Goal: Information Seeking & Learning: Learn about a topic

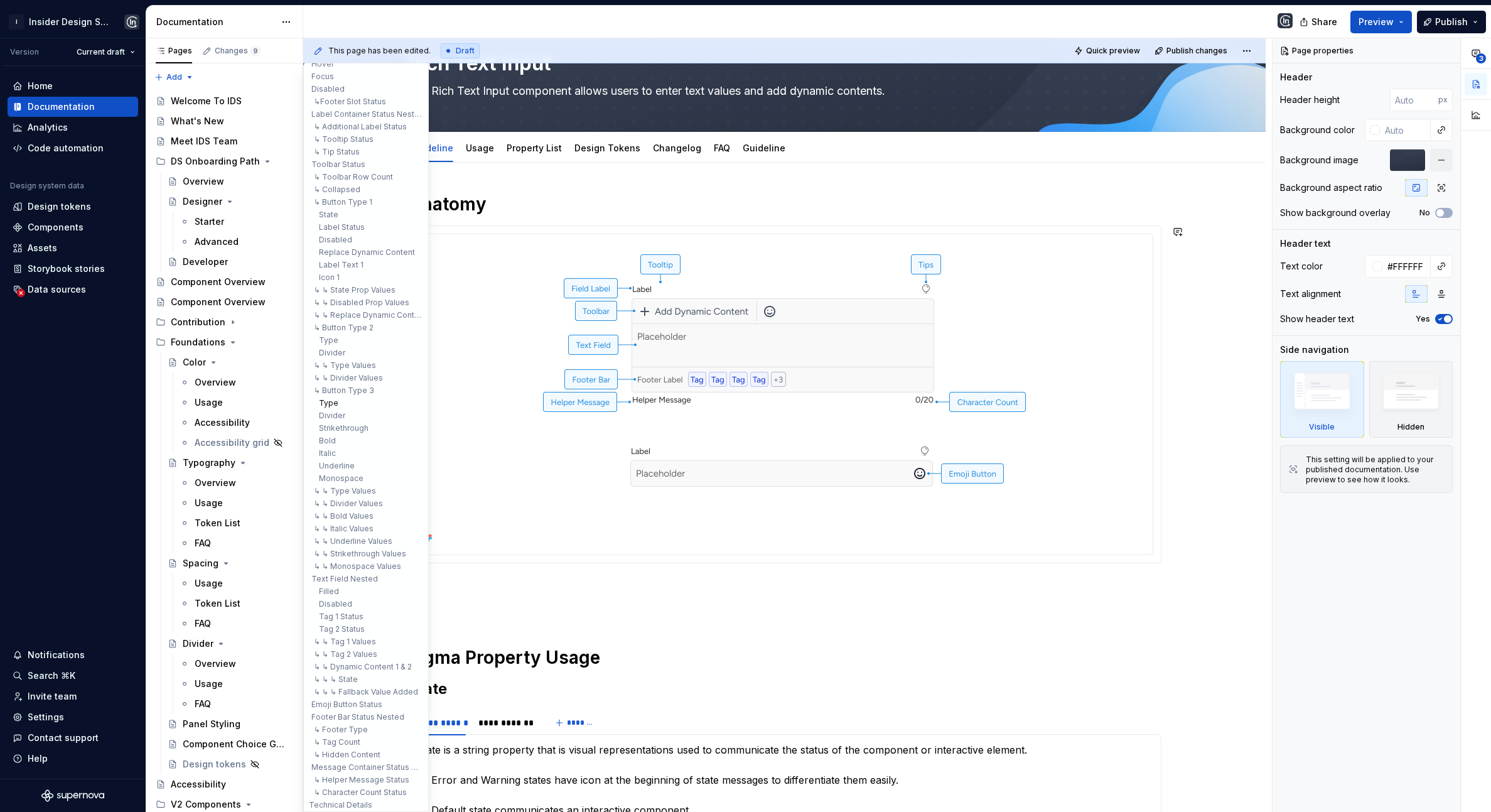
scroll to position [109, 0]
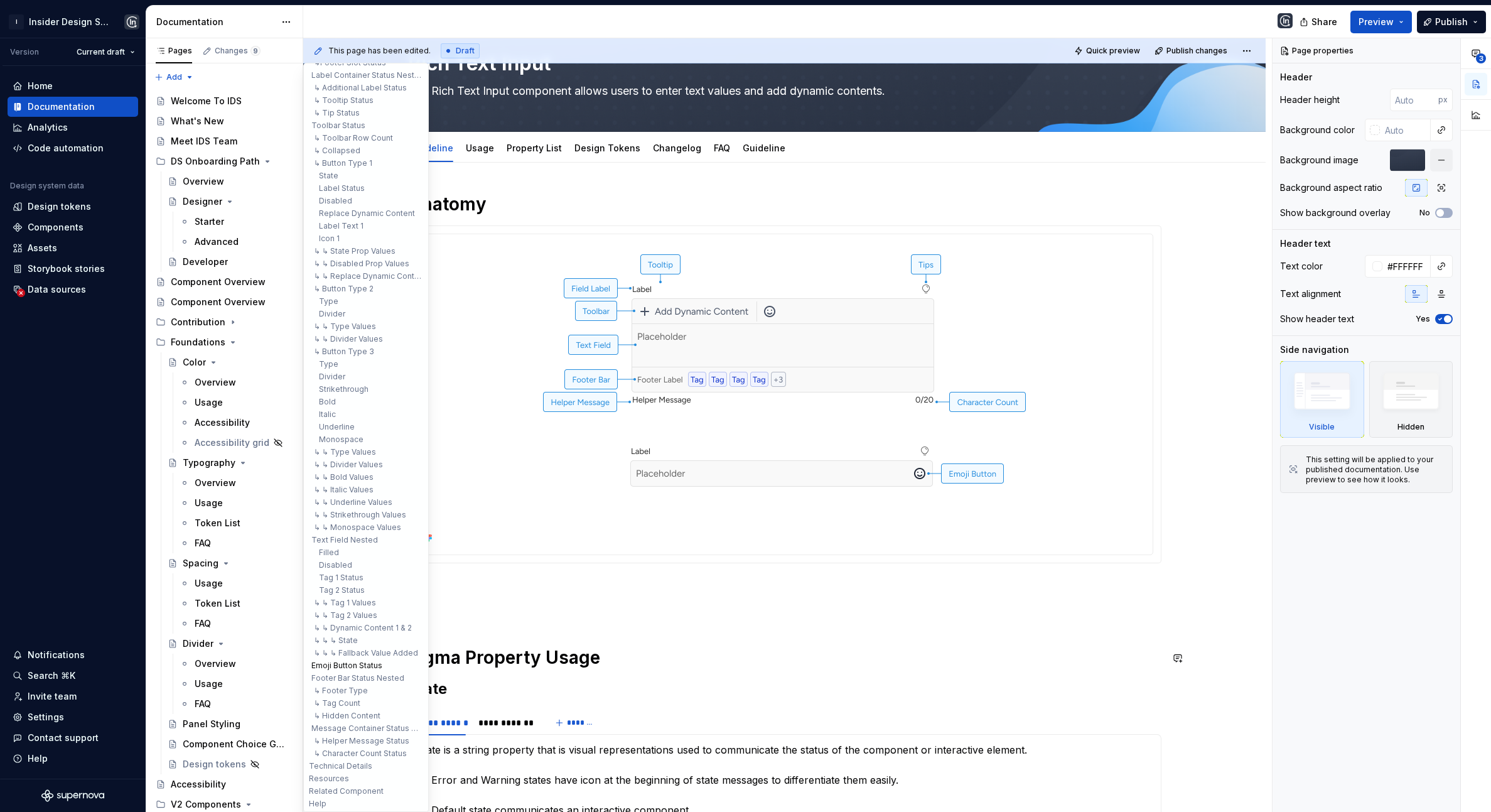
click at [364, 663] on button "Emoji Button Status" at bounding box center [366, 665] width 119 height 13
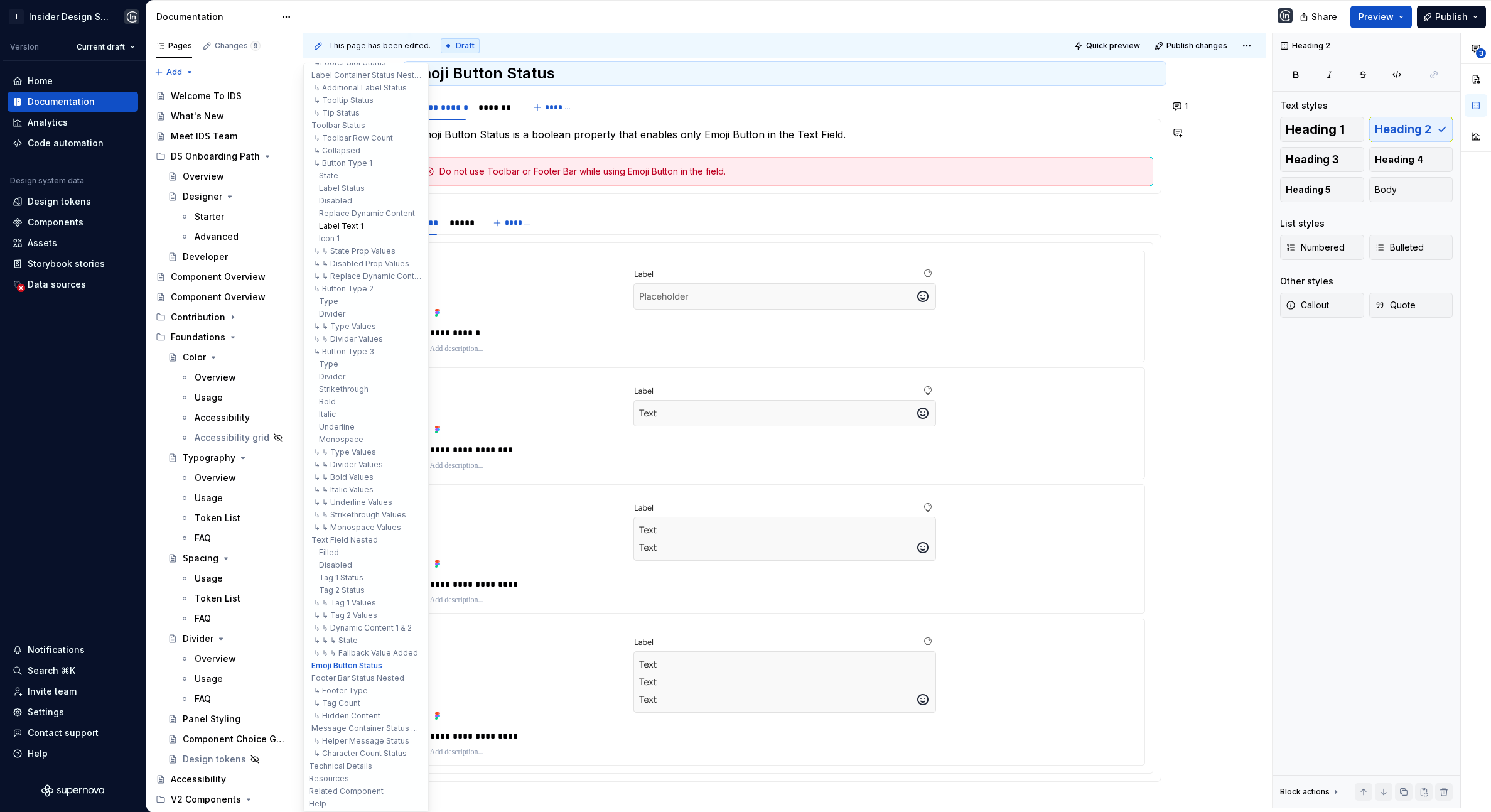
scroll to position [0, 0]
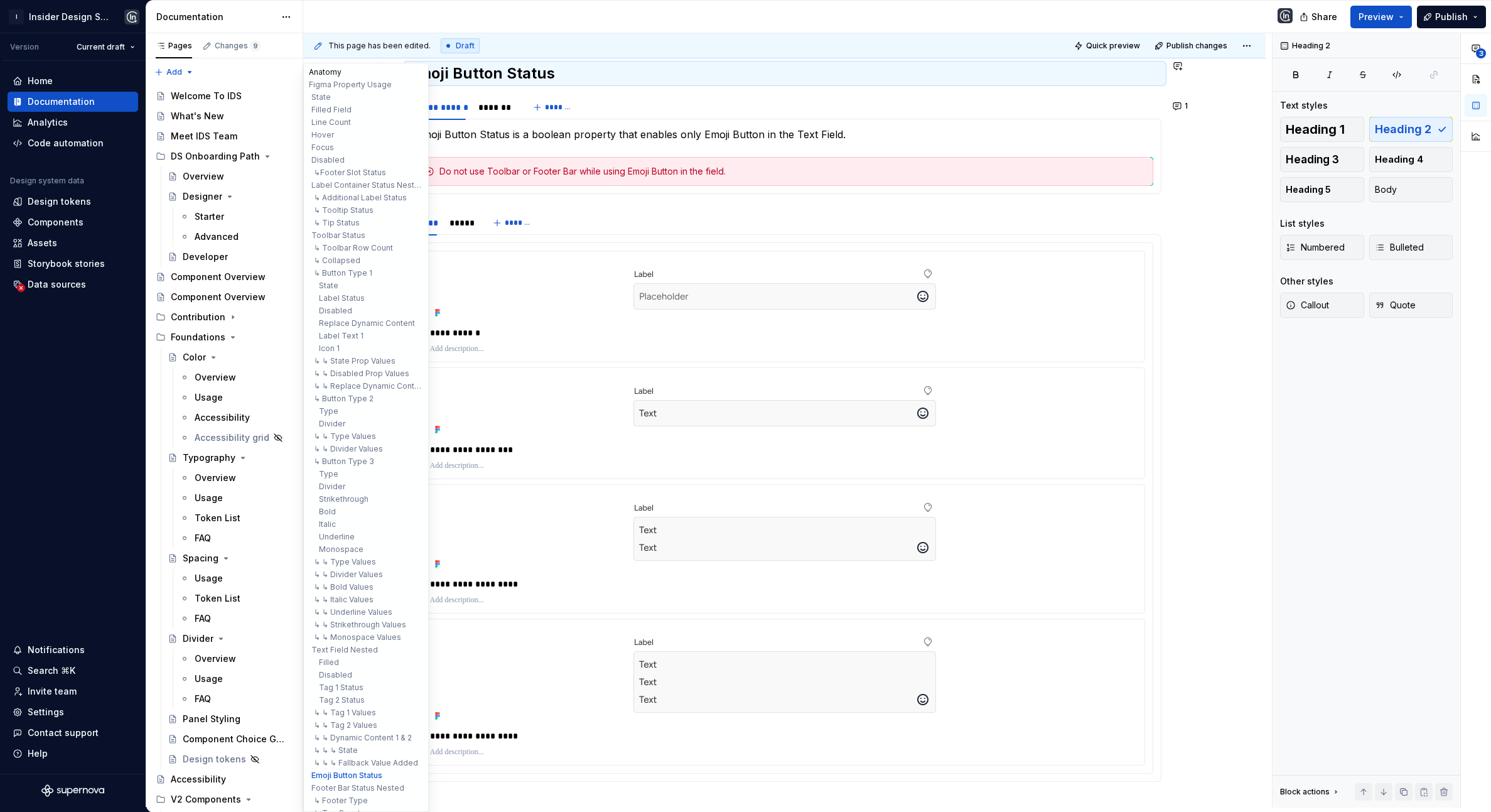
click at [329, 73] on button "Anatomy" at bounding box center [366, 72] width 119 height 13
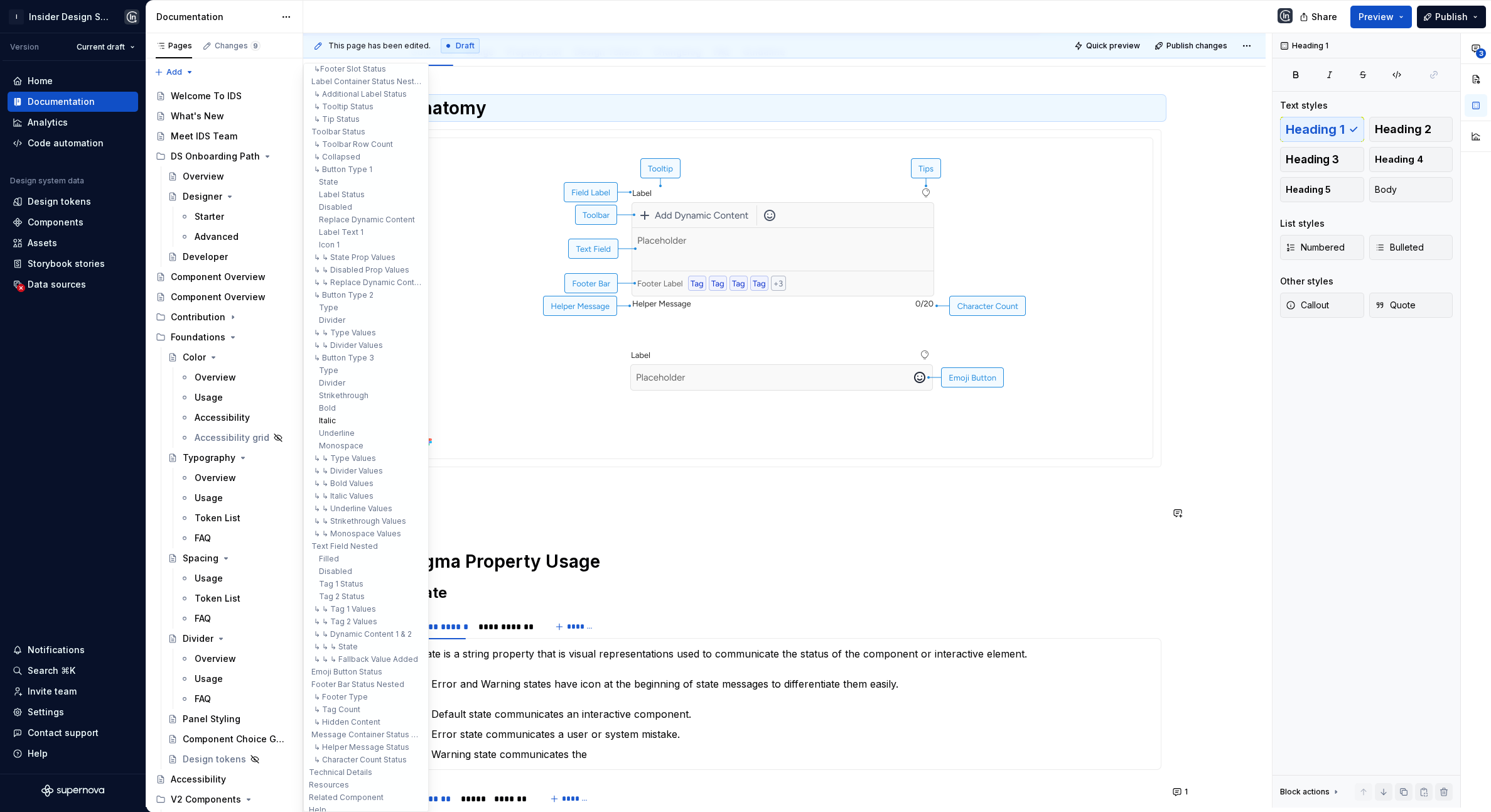
scroll to position [109, 0]
type textarea "*"
click at [350, 660] on button "Emoji Button Status" at bounding box center [366, 665] width 119 height 13
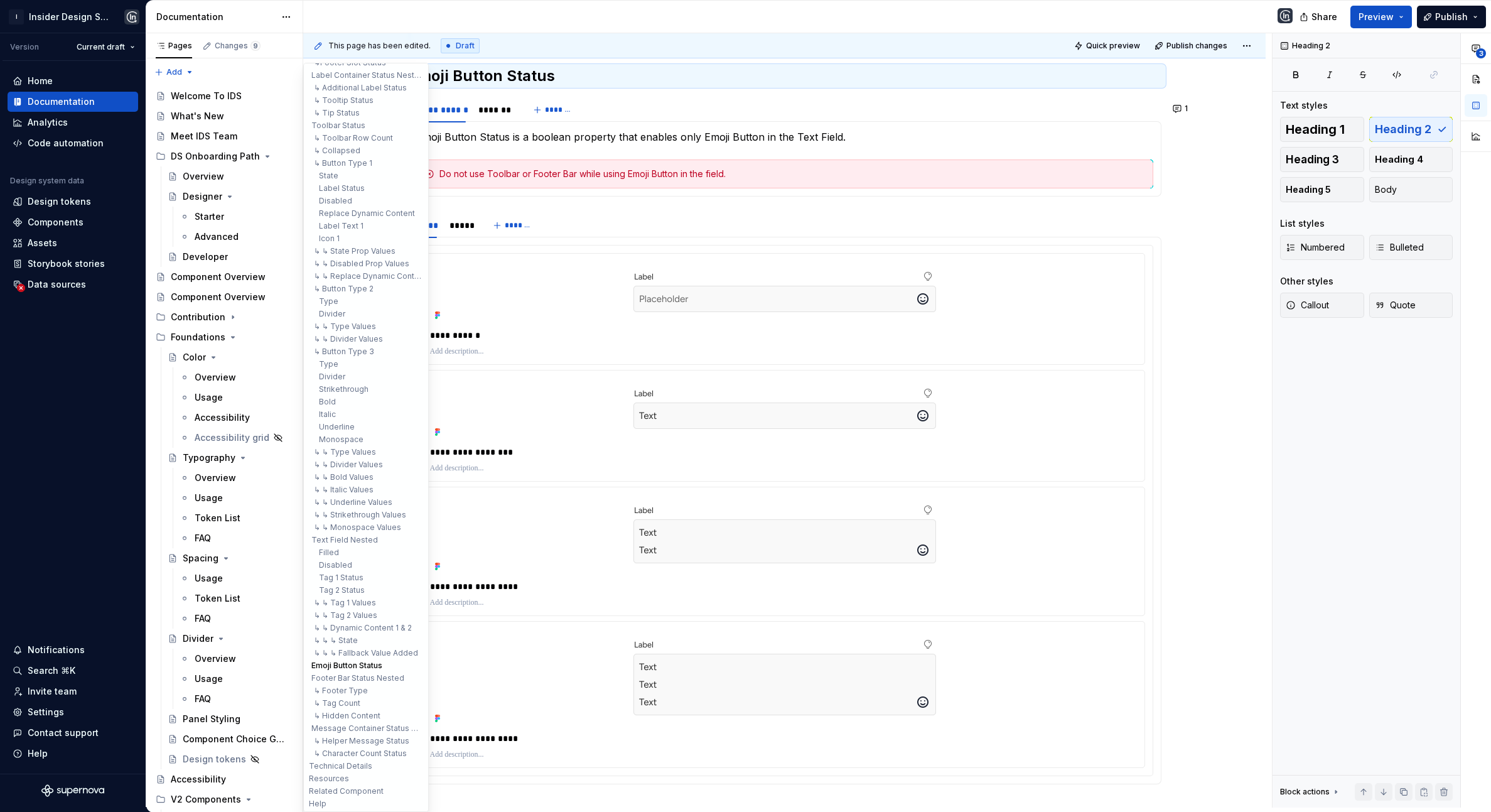
scroll to position [15116, 0]
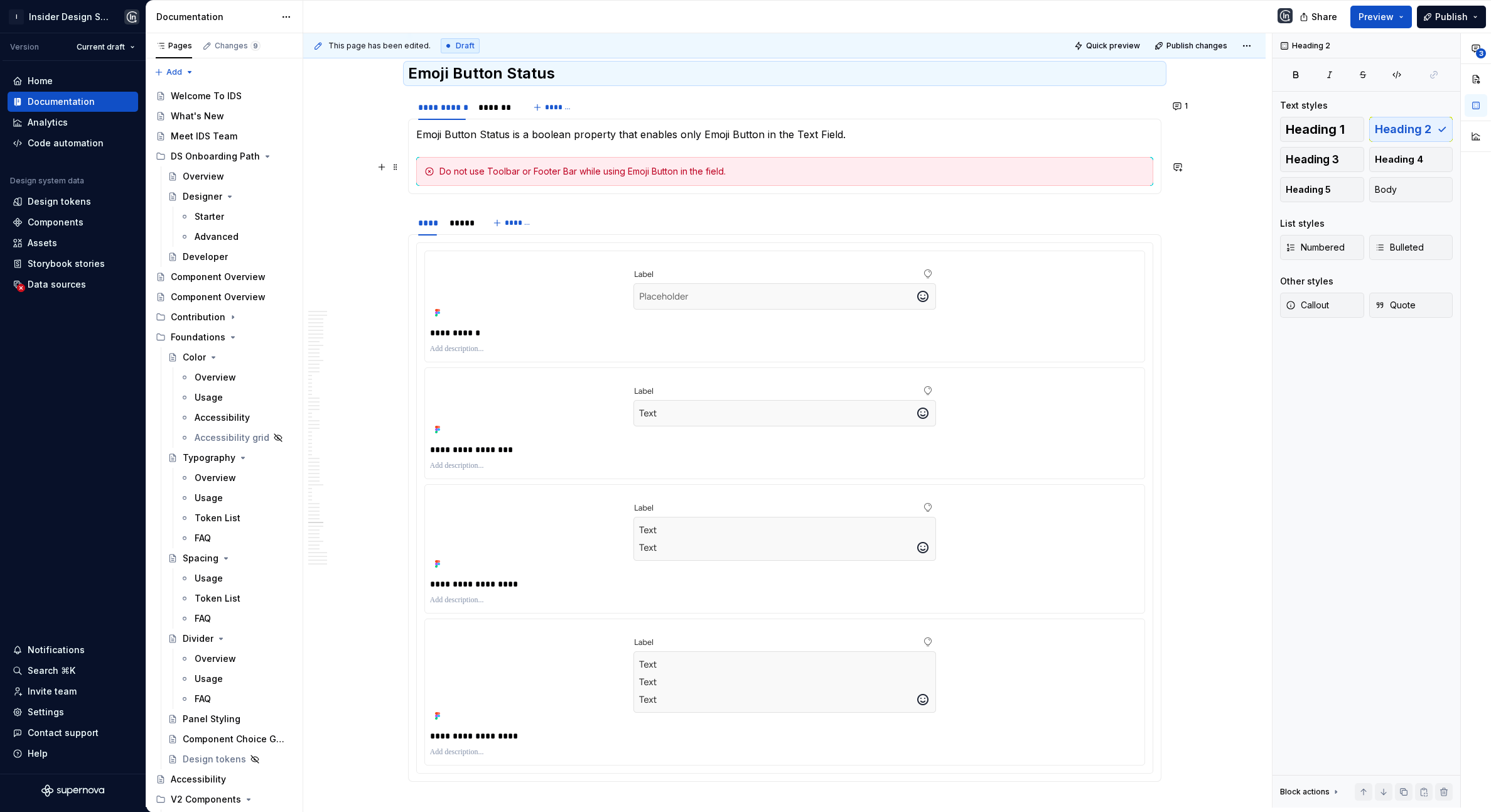
click at [647, 142] on p "Emoji Button Status is a boolean property that enables only Emoji Button in the…" at bounding box center [784, 134] width 737 height 15
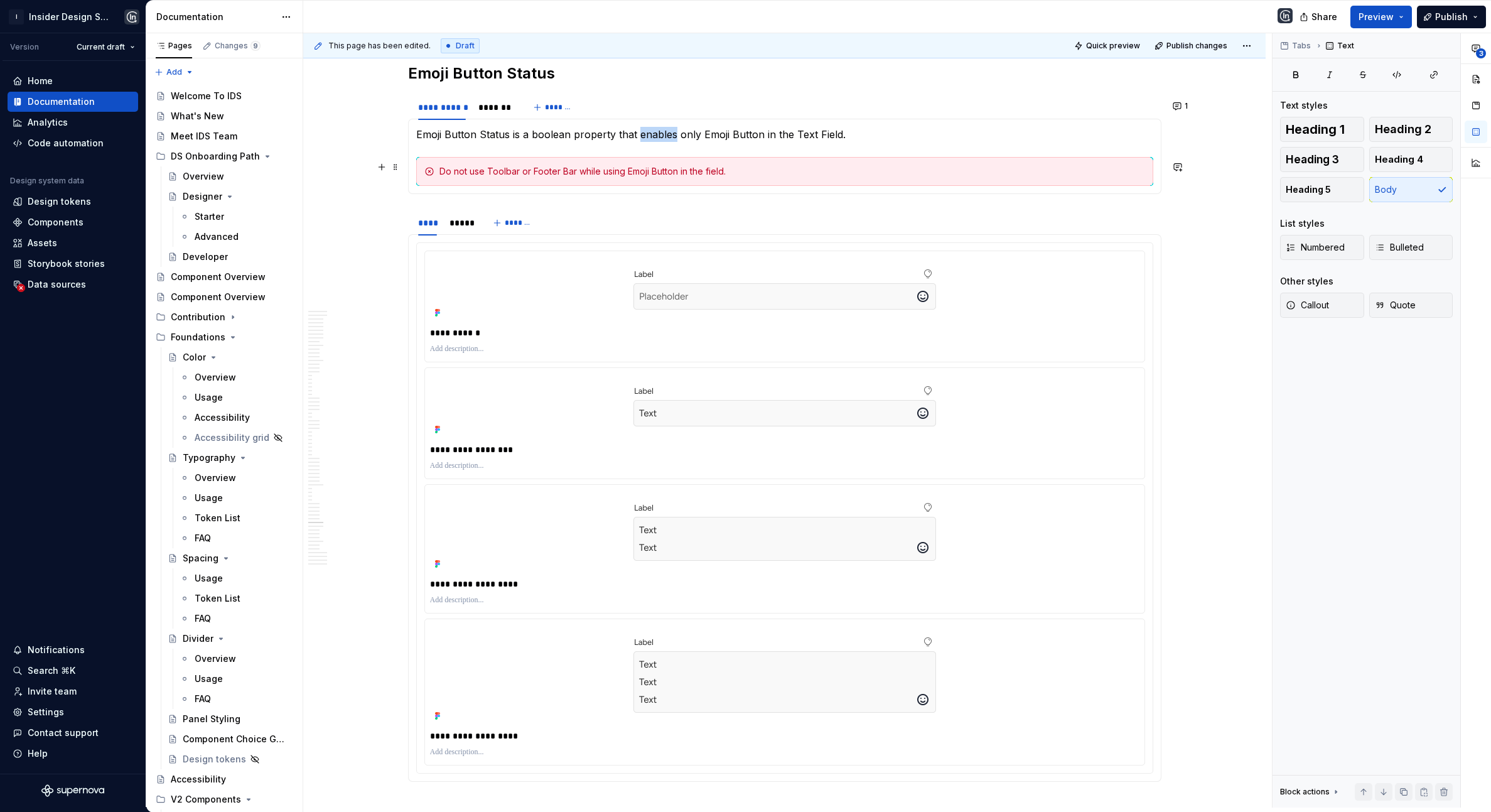
click at [647, 142] on p "Emoji Button Status is a boolean property that enables only Emoji Button in the…" at bounding box center [784, 134] width 737 height 15
click at [721, 142] on p "Emoji Button Status is a boolean property that enables only Emoji Button in the…" at bounding box center [784, 134] width 737 height 15
click at [658, 142] on p "Emoji Button Status is a boolean property that enables only Emoji Button in the…" at bounding box center [784, 134] width 737 height 15
click at [660, 142] on p "Emoji Button Status is a boolean property that enables only Emoji Button in the…" at bounding box center [784, 134] width 737 height 15
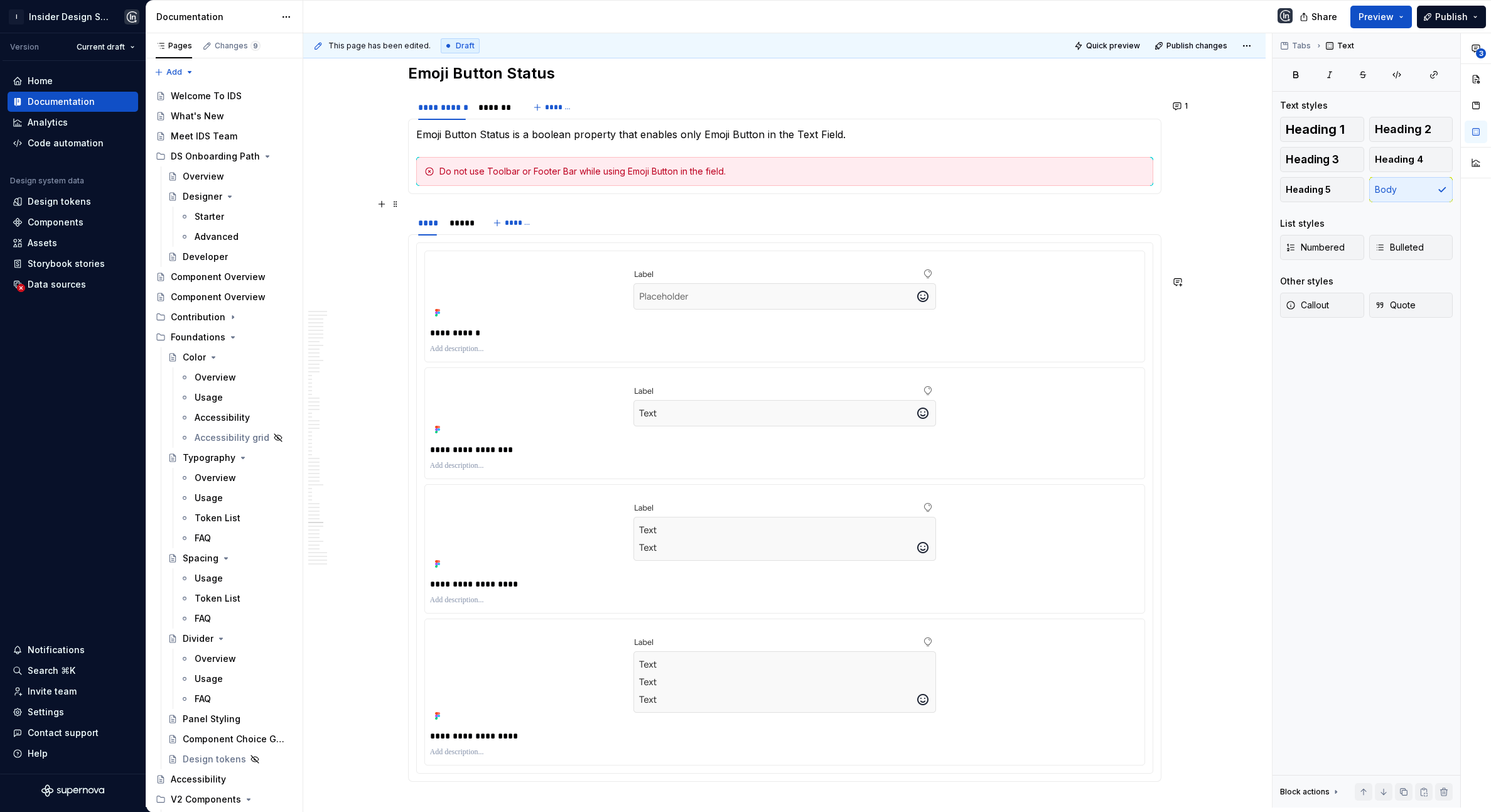
scroll to position [15073, 0]
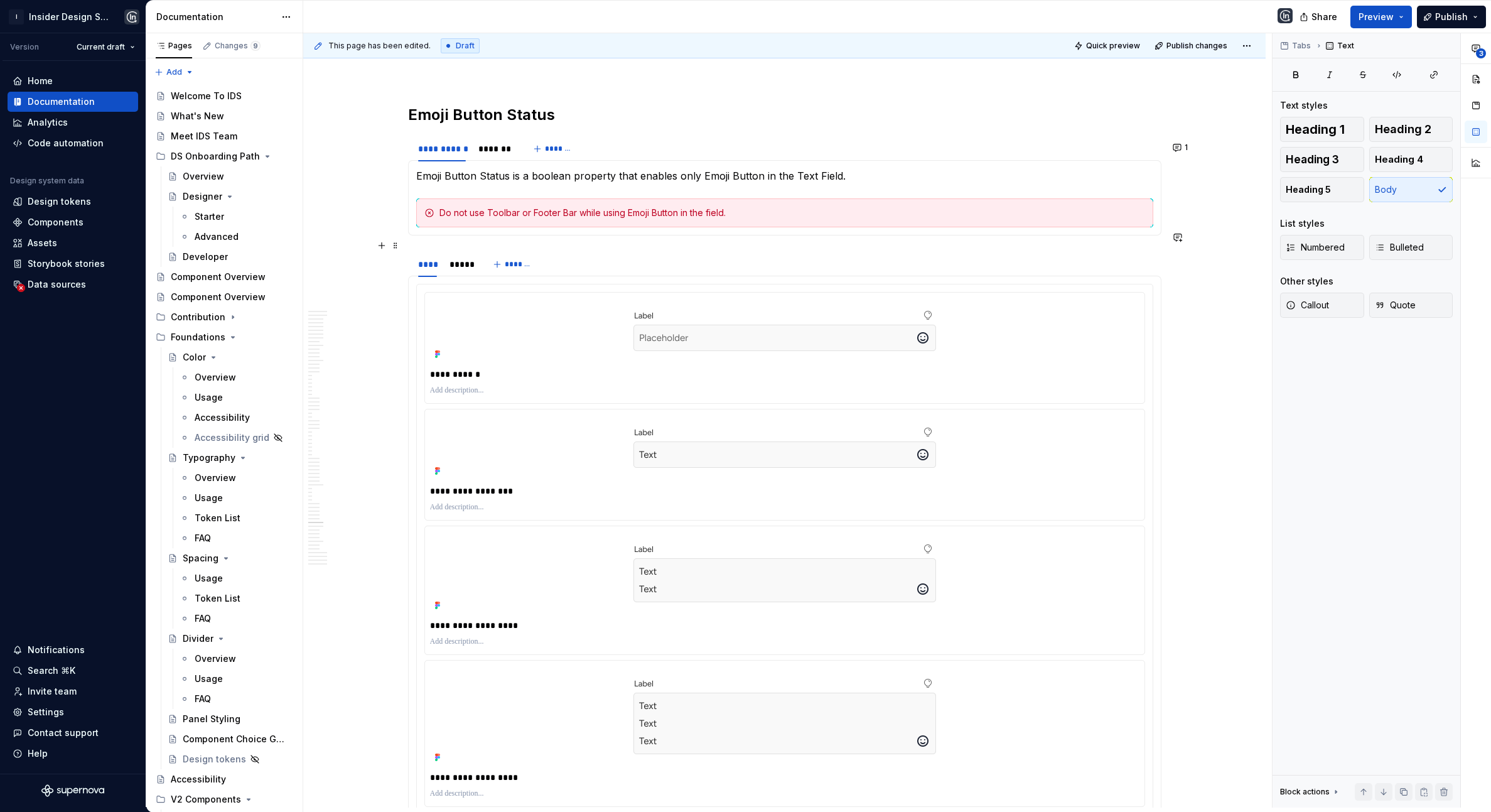
click at [520, 219] on div "Do not use Toolbar or Footer Bar while using Emoji Button in the field." at bounding box center [792, 213] width 706 height 13
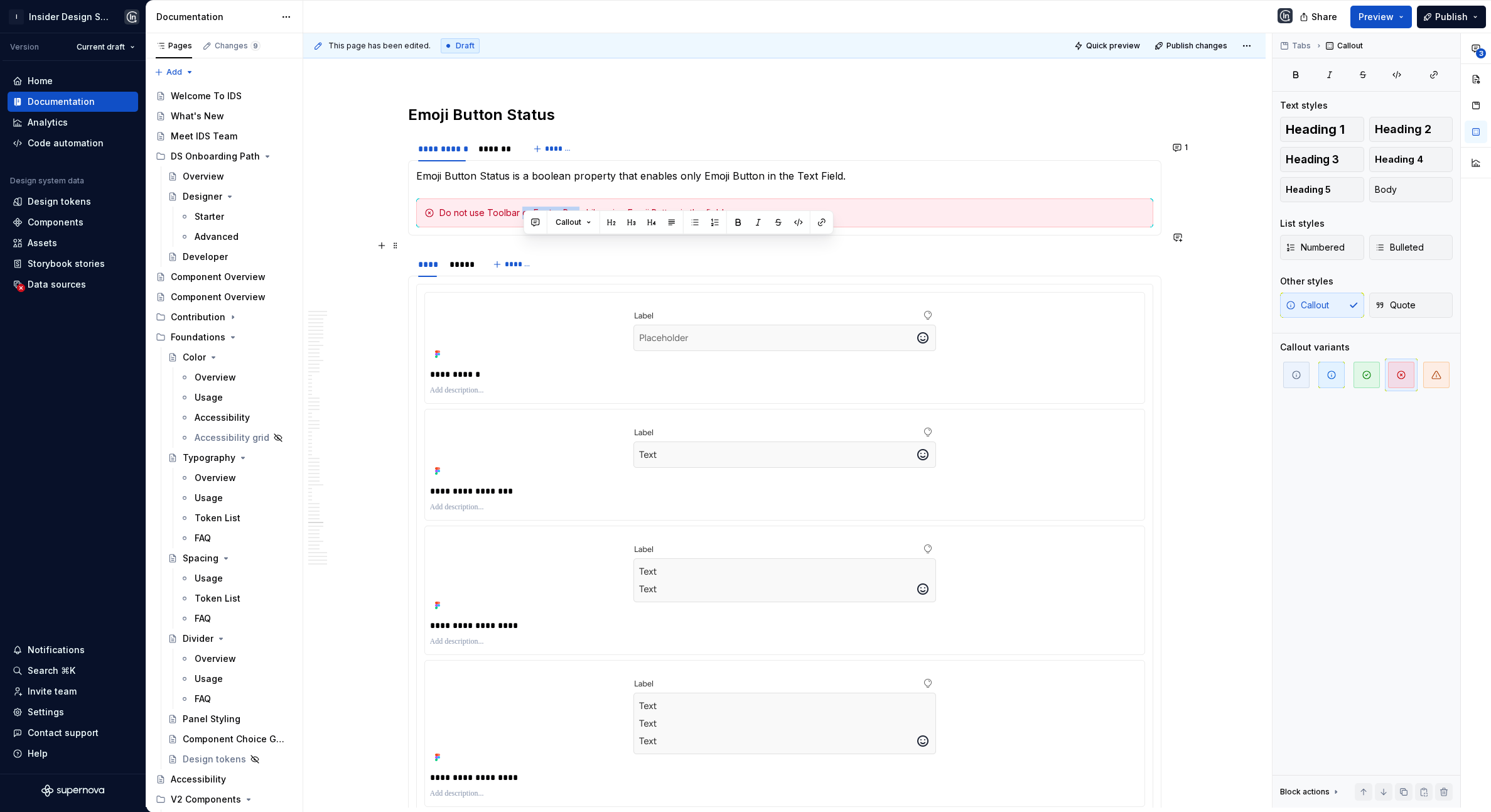
drag, startPoint x: 525, startPoint y: 248, endPoint x: 580, endPoint y: 248, distance: 55.0
click at [580, 219] on div "Do not use Toolbar or Footer Bar while using Emoji Button in the field." at bounding box center [792, 213] width 706 height 13
click at [501, 155] on div "*******" at bounding box center [495, 149] width 34 height 13
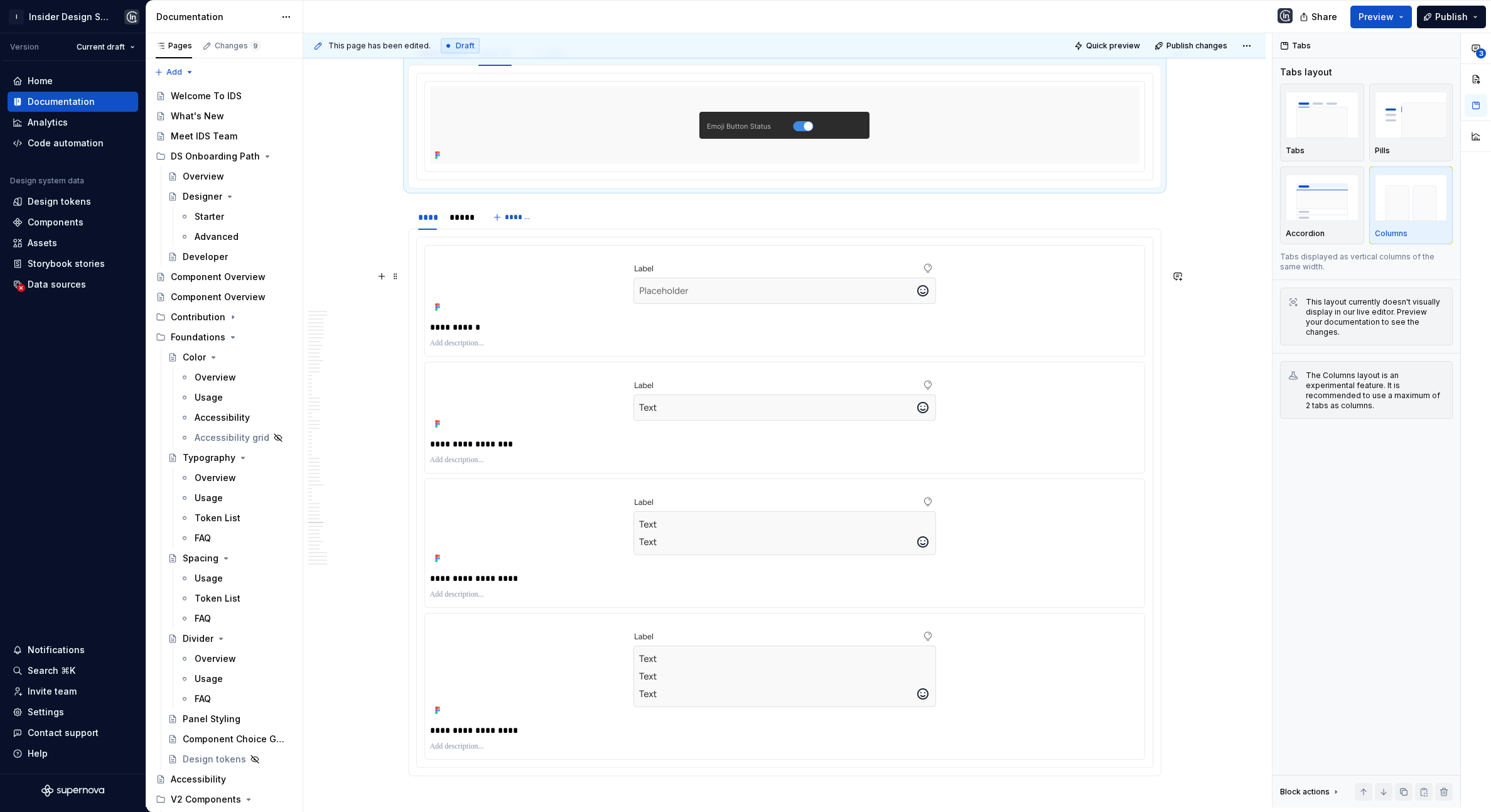
scroll to position [15254, 0]
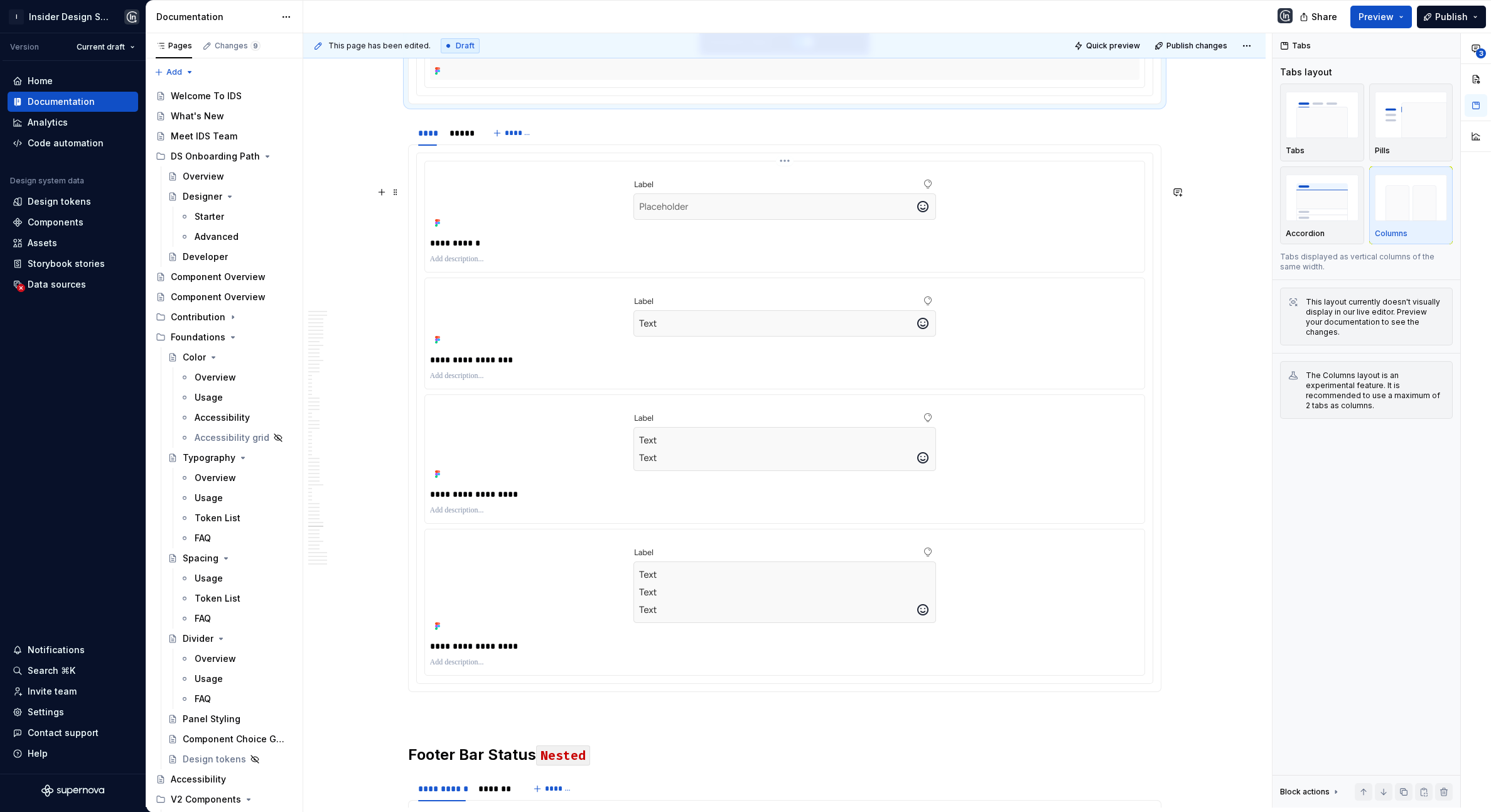
click at [474, 249] on p "**********" at bounding box center [783, 242] width 709 height 13
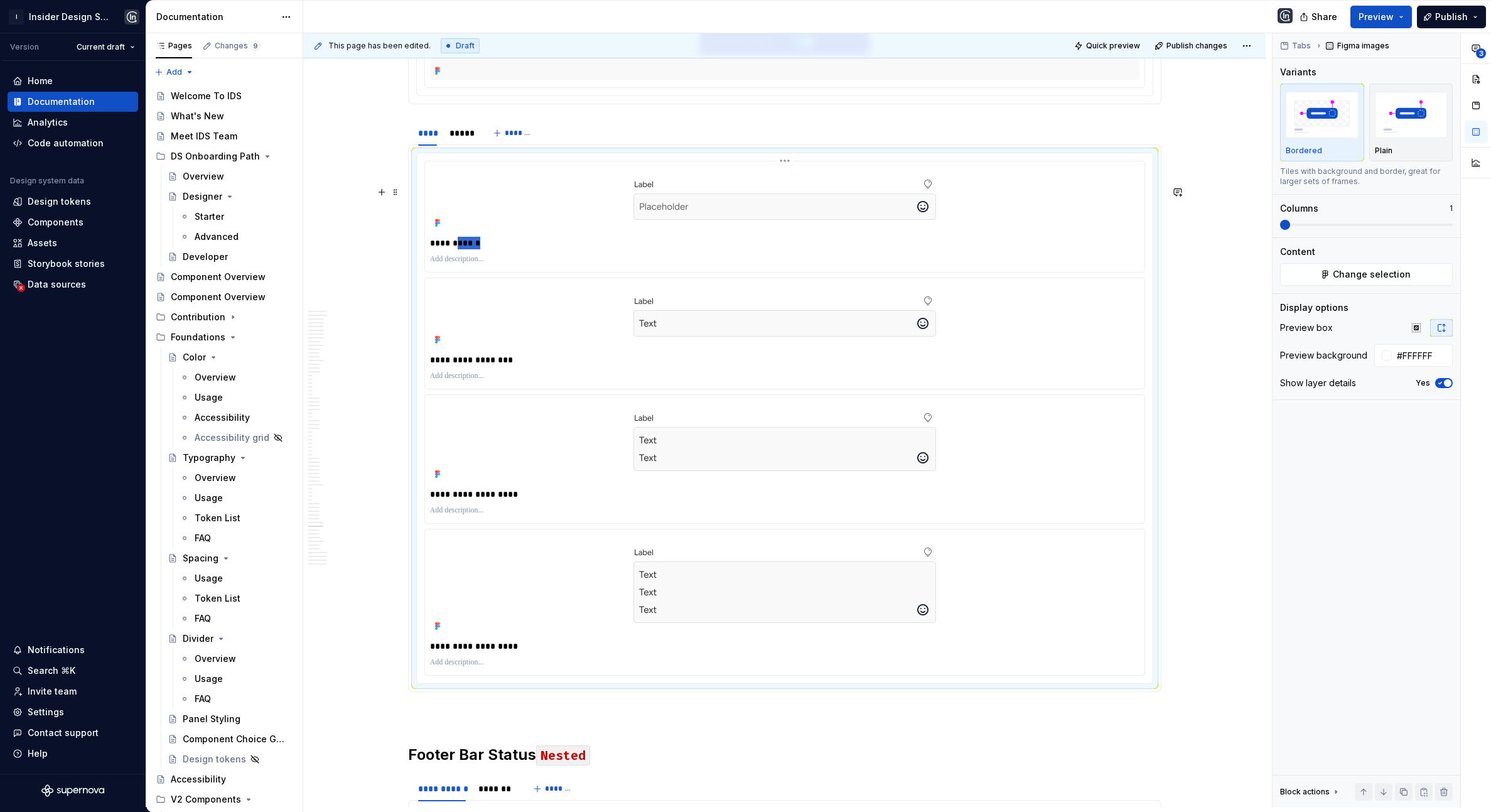
click at [474, 249] on p "**********" at bounding box center [783, 242] width 709 height 13
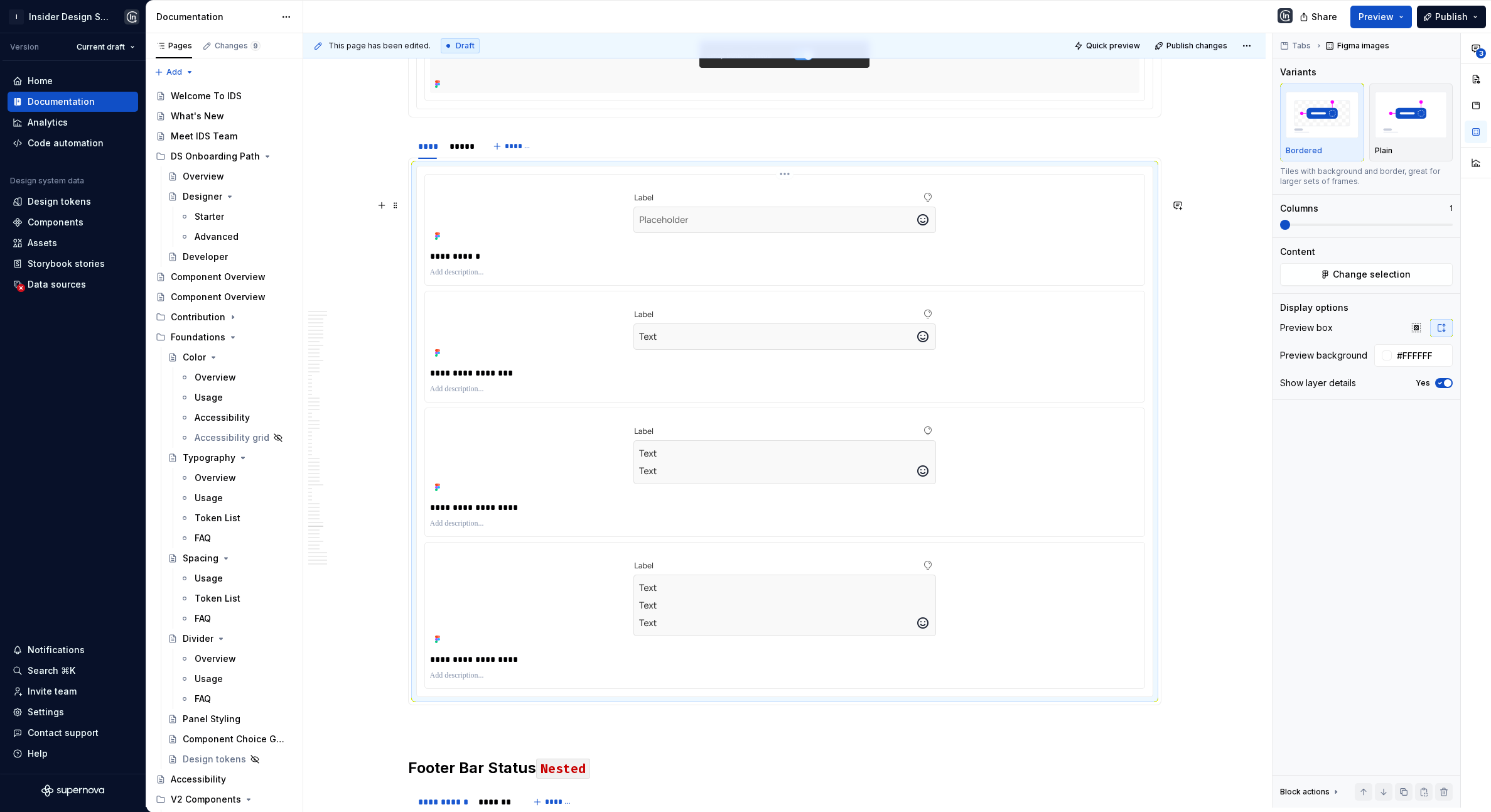
scroll to position [15236, 0]
click at [464, 161] on div "*****" at bounding box center [460, 151] width 32 height 20
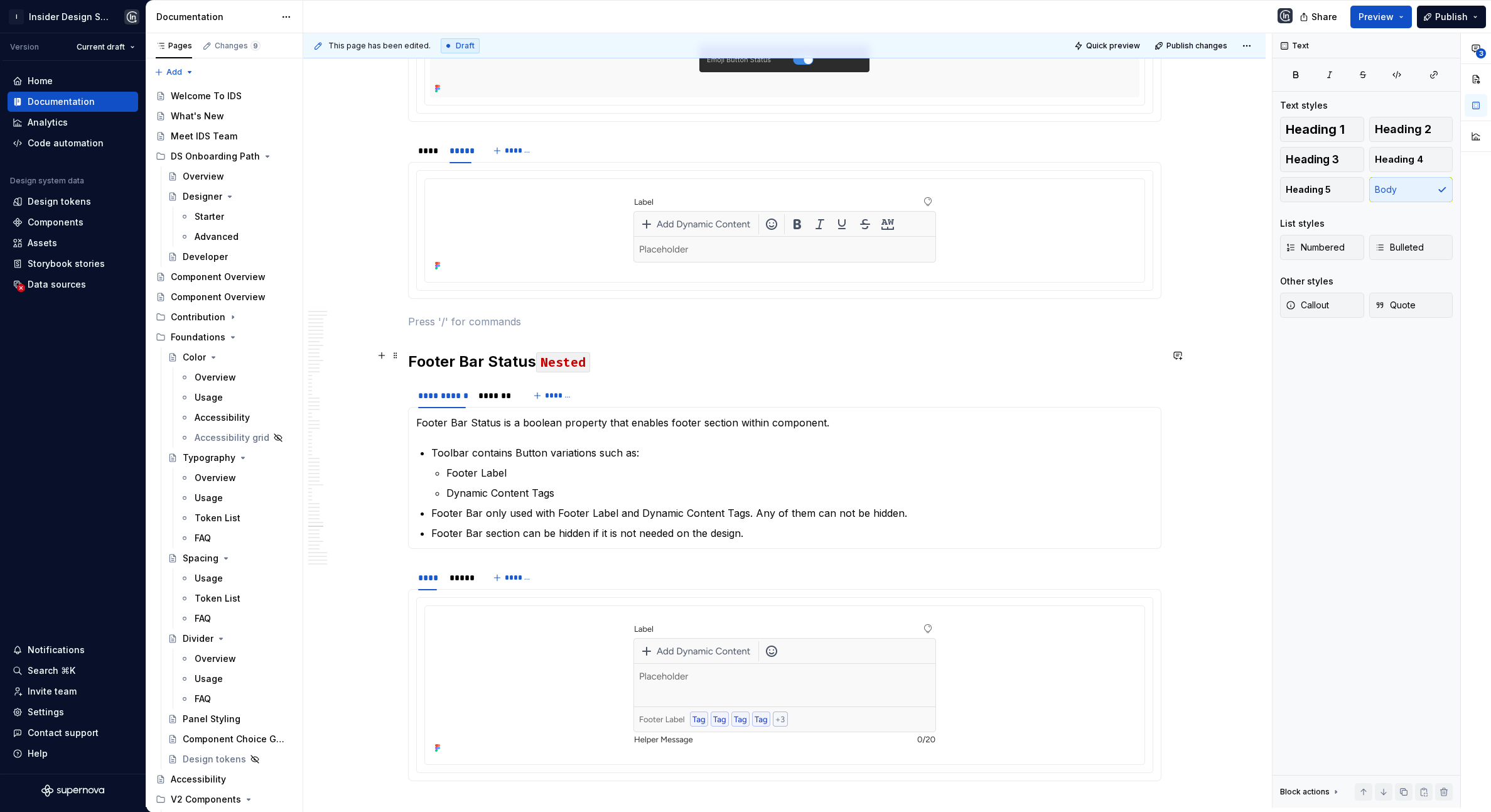
click at [599, 329] on p at bounding box center [784, 321] width 754 height 15
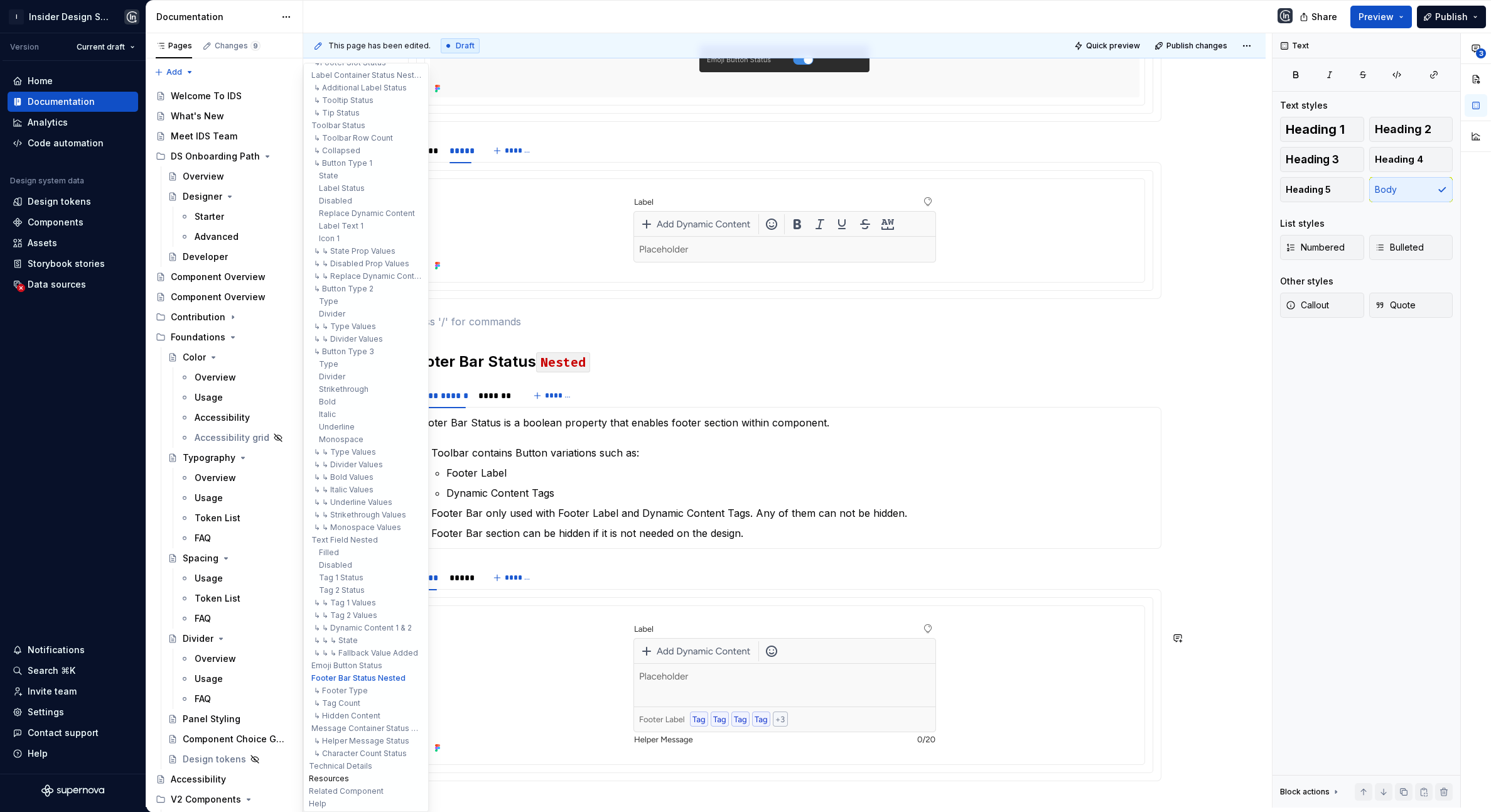
click at [344, 776] on button "Resources" at bounding box center [366, 778] width 119 height 13
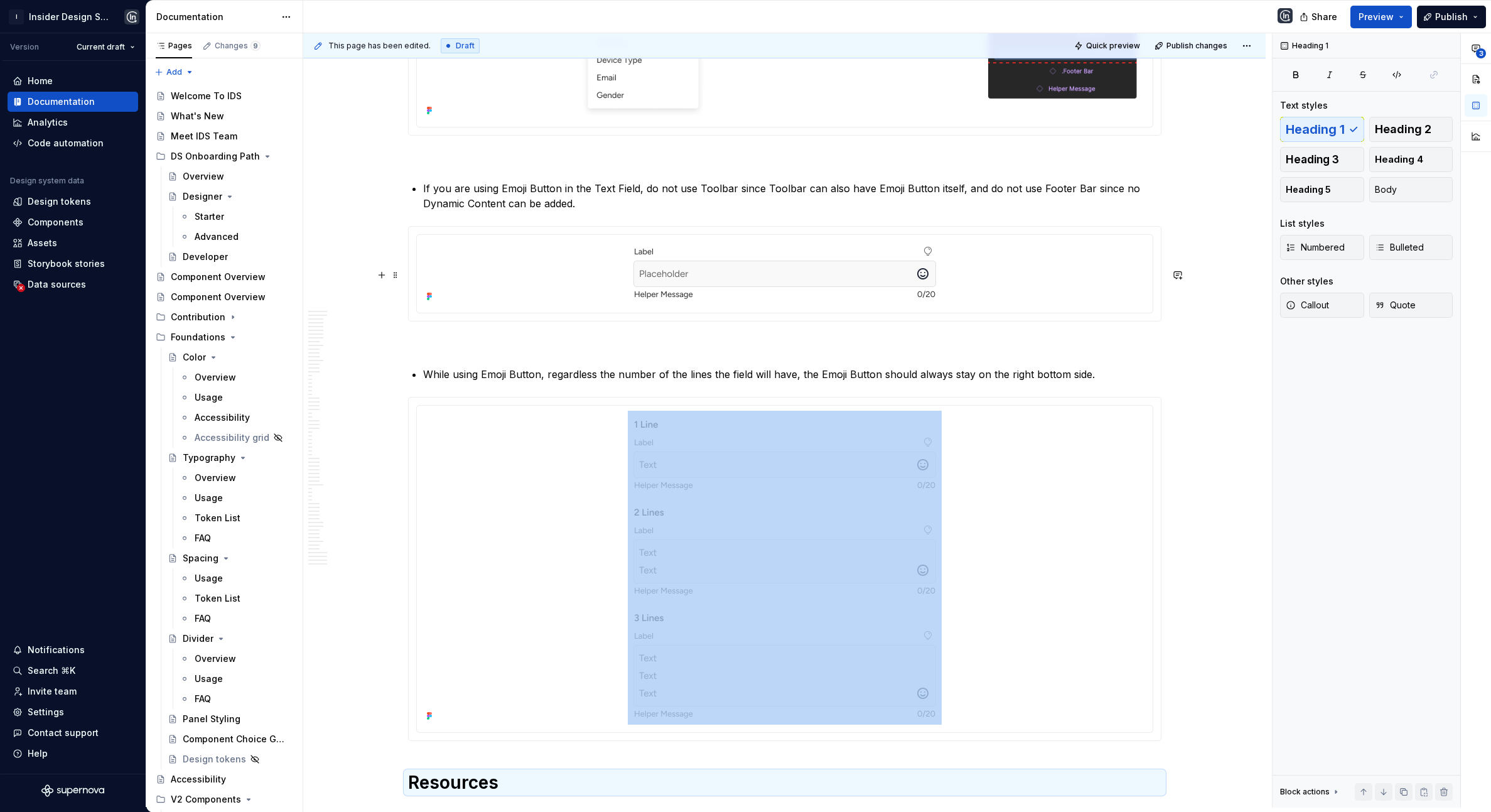
scroll to position [19300, 0]
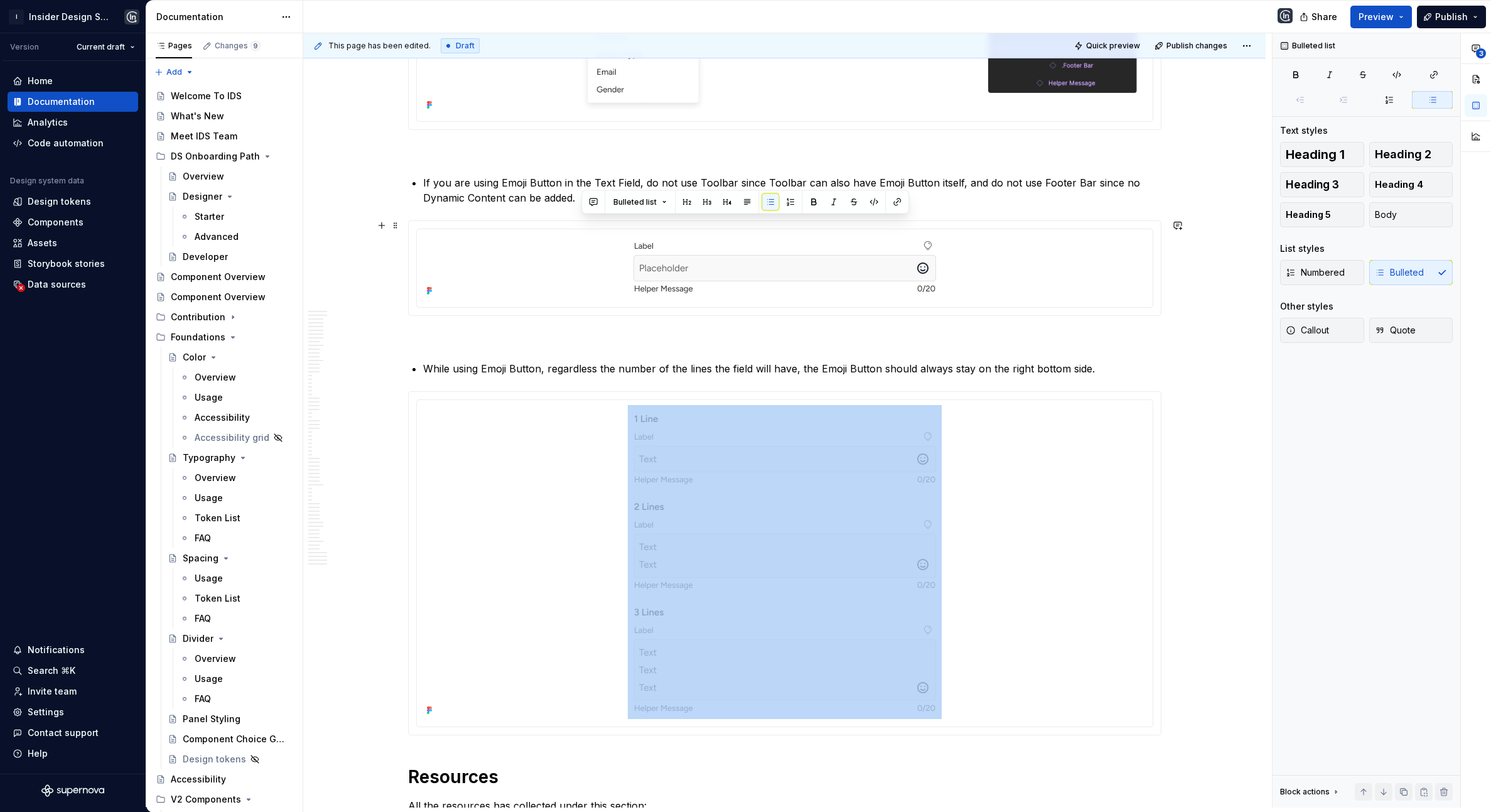
drag, startPoint x: 1029, startPoint y: 221, endPoint x: 1059, endPoint y: 240, distance: 35.5
click at [1059, 205] on p "If you are using Emoji Button in the Text Field, do not use Toolbar since Toolb…" at bounding box center [791, 190] width 738 height 31
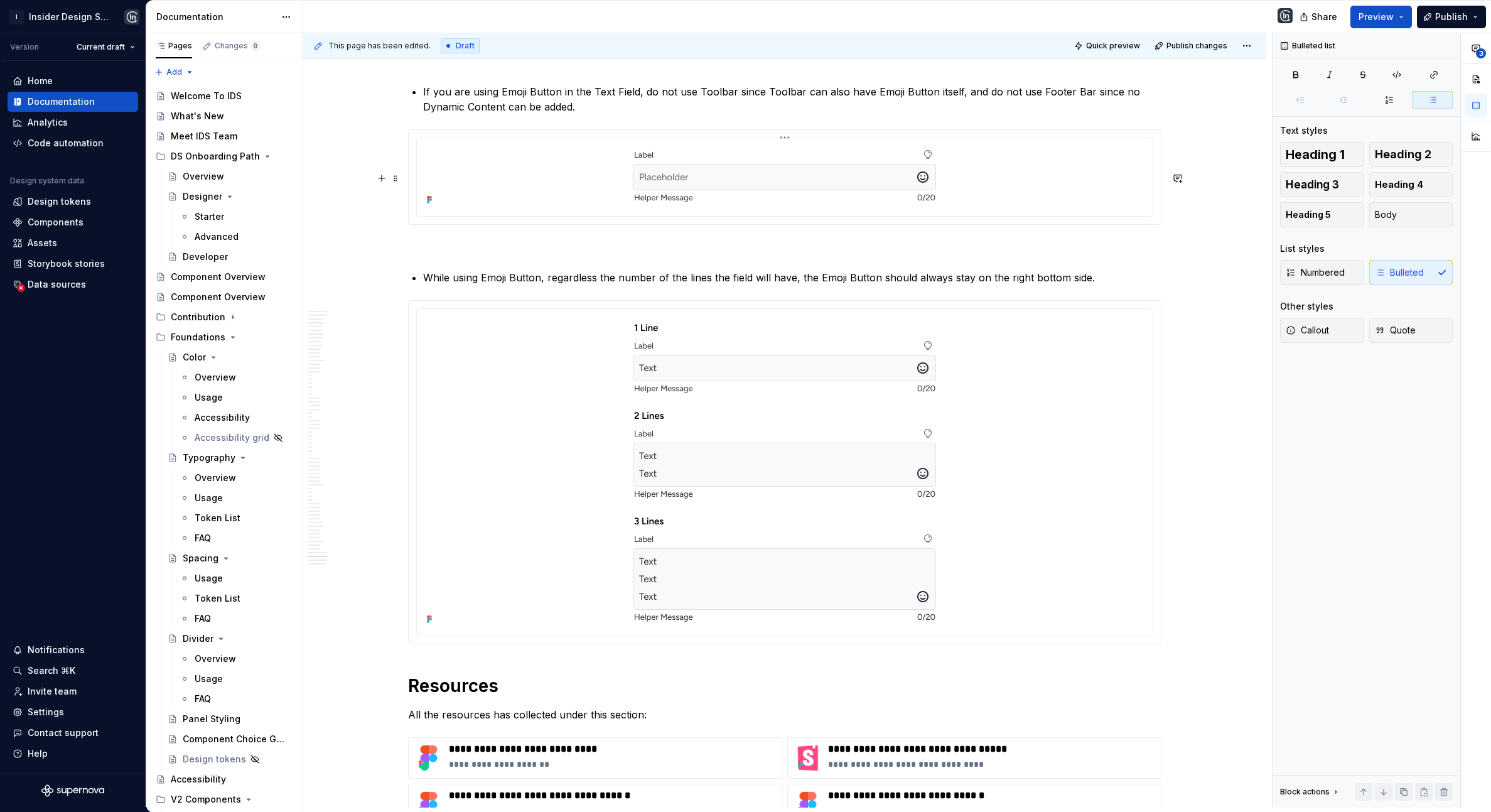
scroll to position [19393, 0]
click at [487, 283] on p "While using Emoji Button, regardless the number of the lines the field will hav…" at bounding box center [791, 275] width 738 height 15
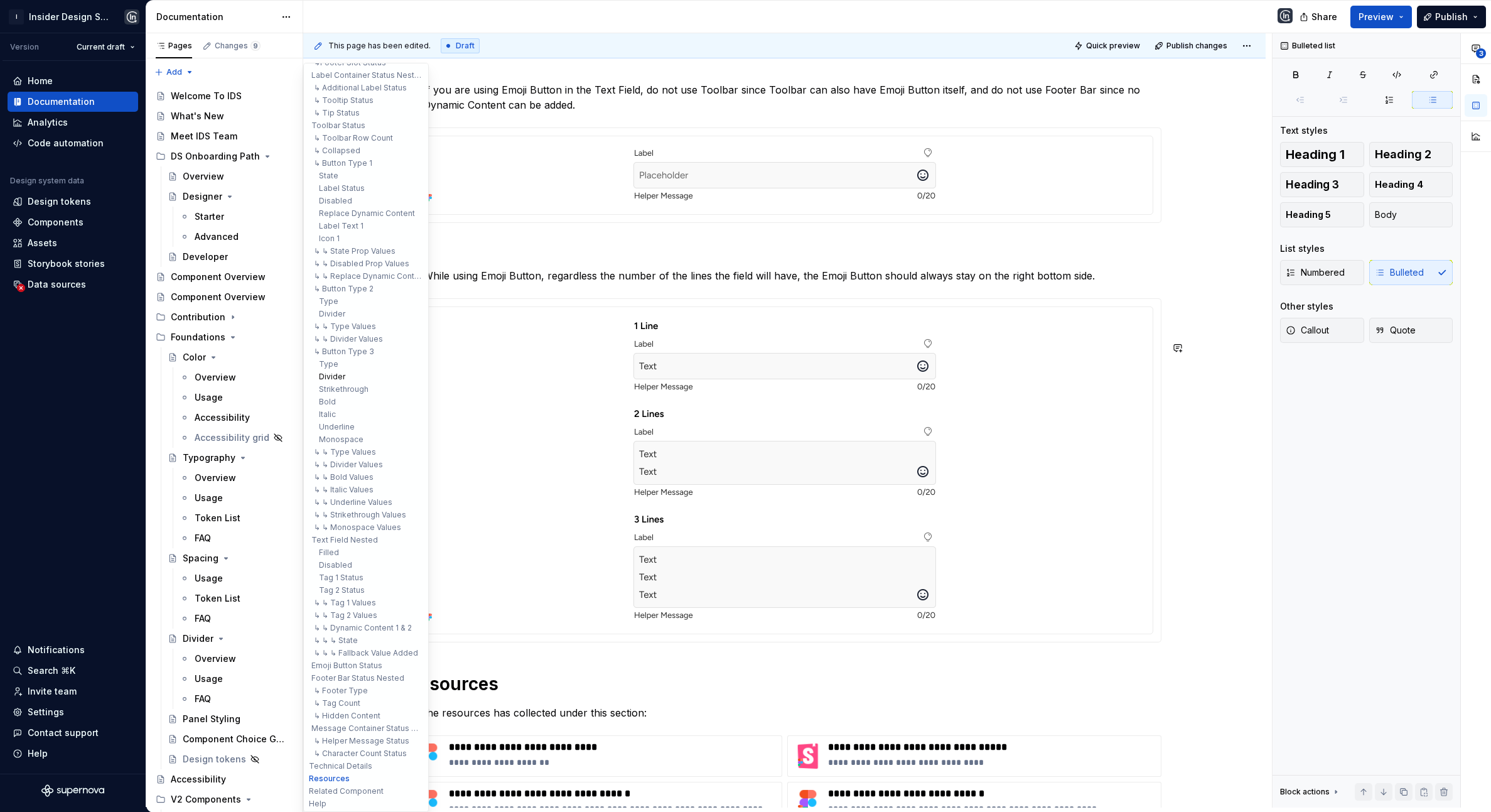
scroll to position [0, 0]
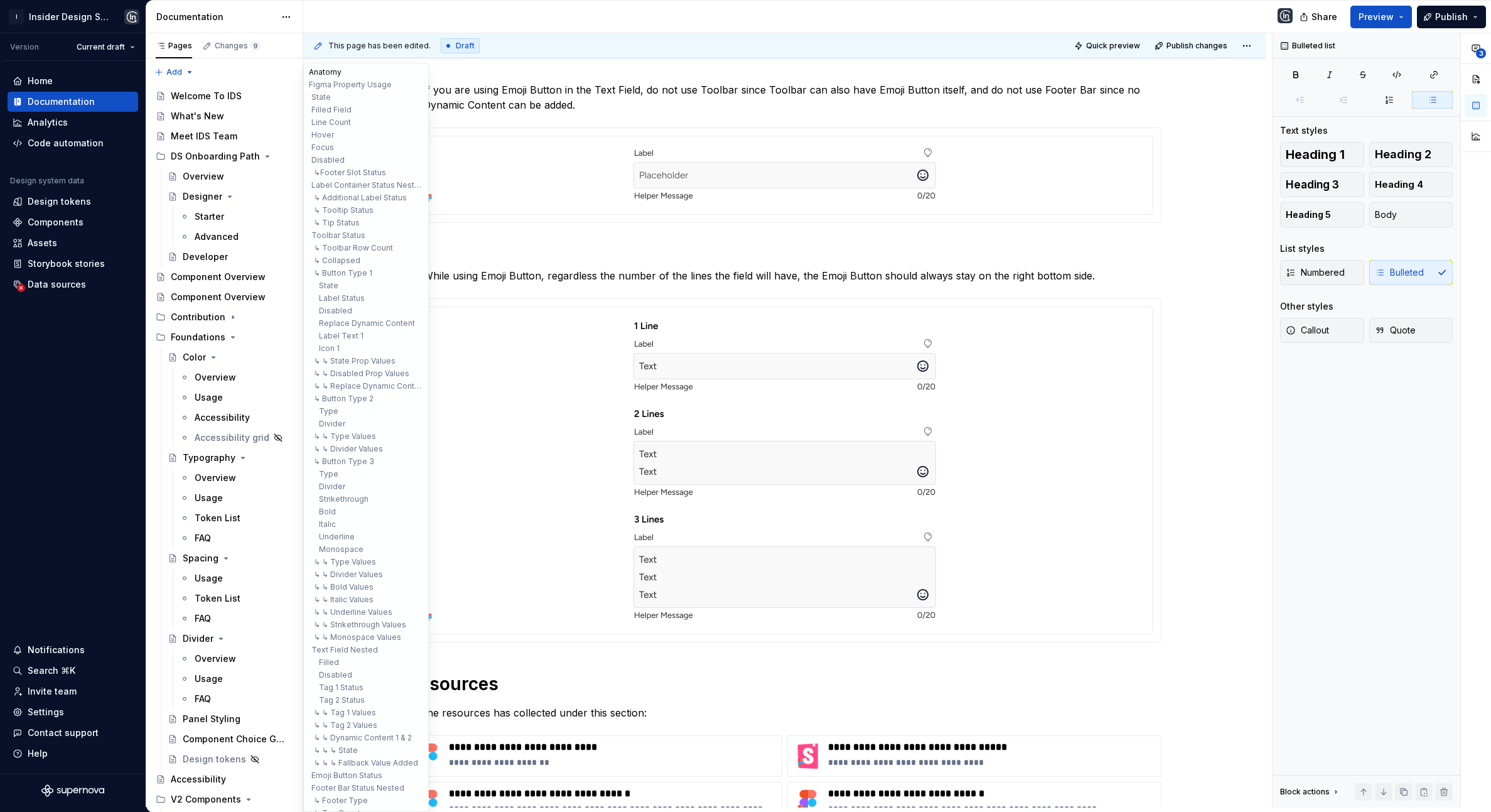
click at [326, 72] on button "Anatomy" at bounding box center [366, 72] width 119 height 13
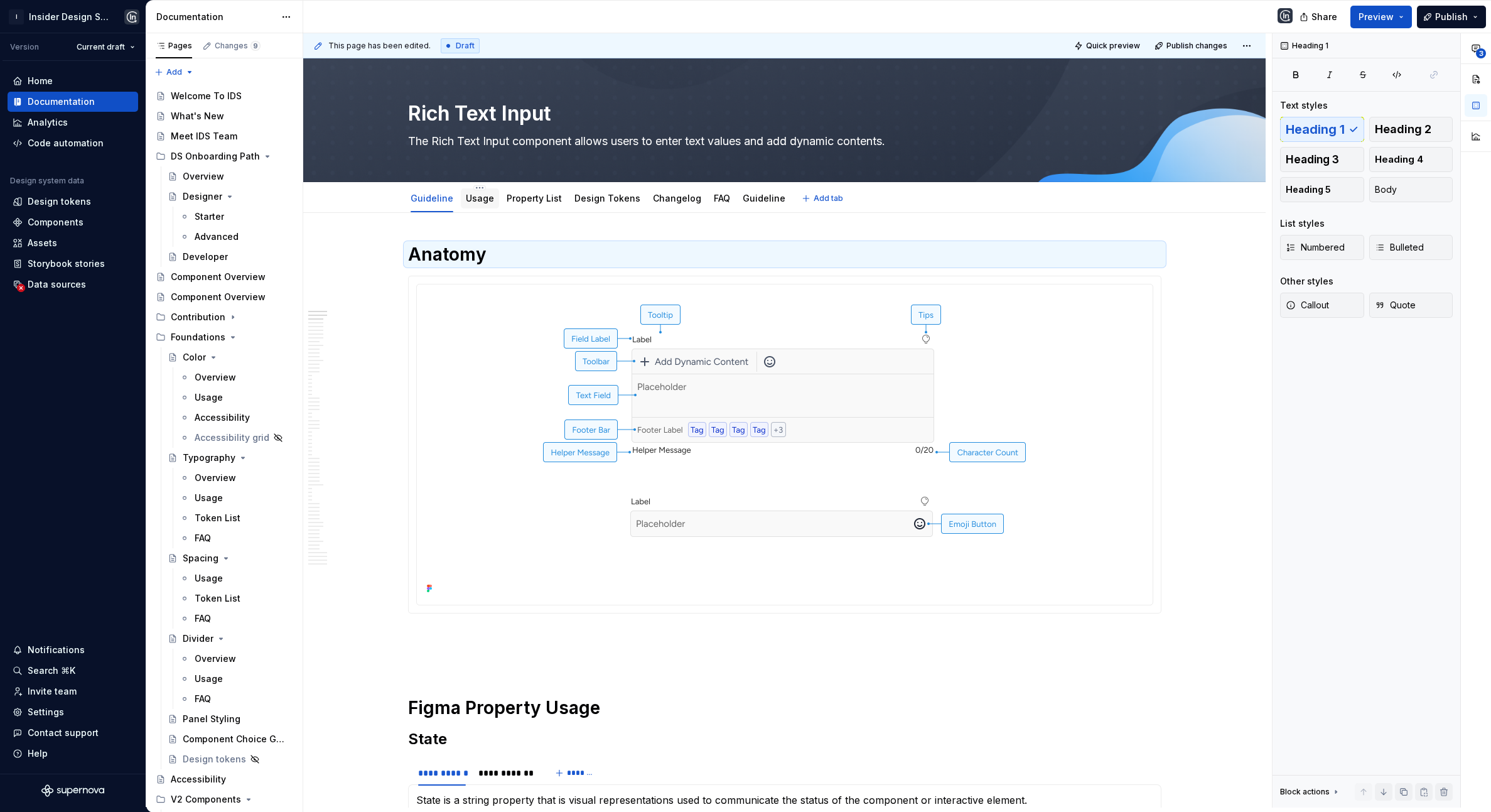
click at [480, 191] on div "Usage" at bounding box center [480, 198] width 29 height 15
click at [482, 197] on link "Usage" at bounding box center [480, 198] width 29 height 11
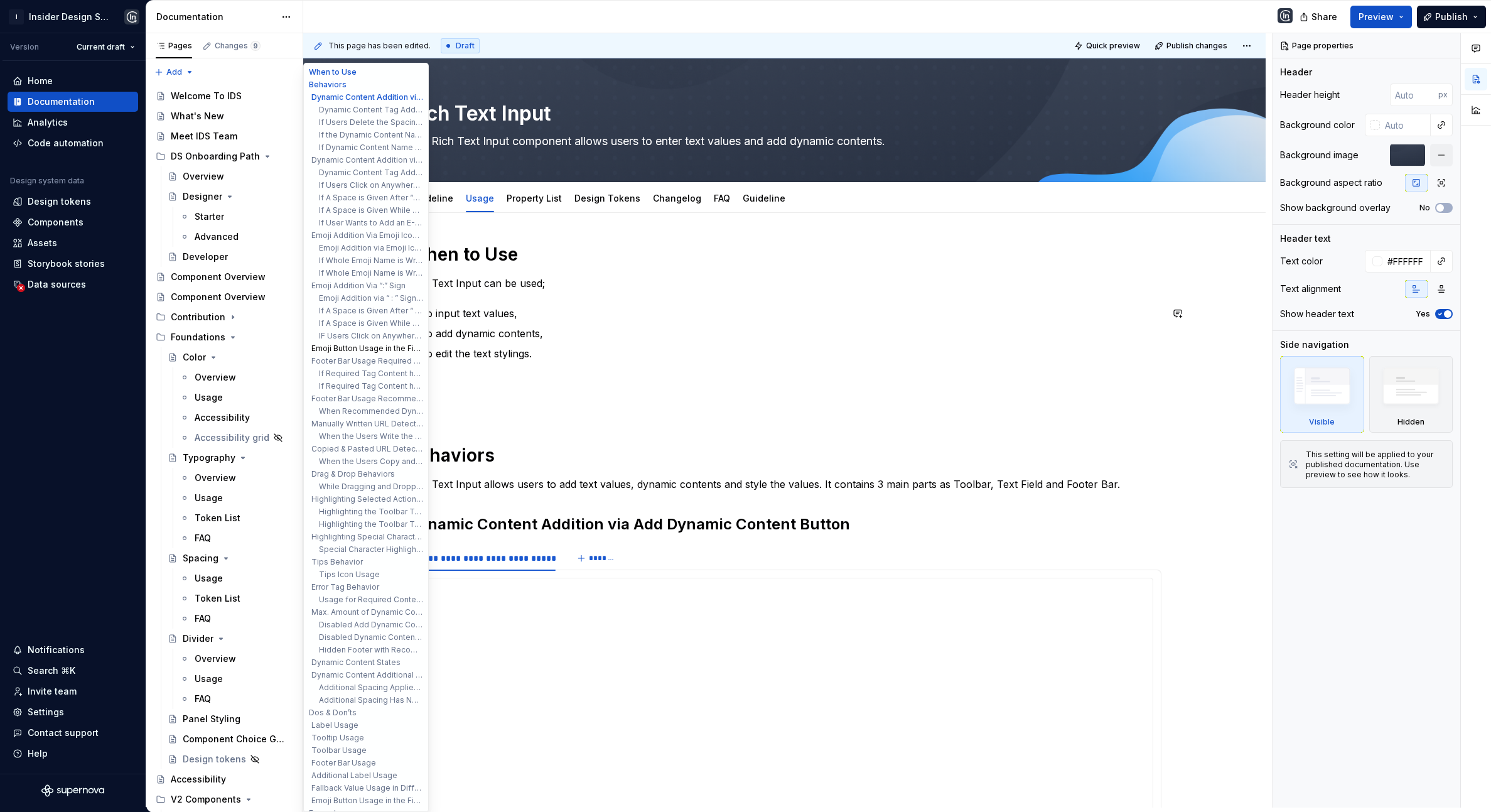
click at [352, 347] on button "Emoji Button Usage in the Field" at bounding box center [366, 348] width 119 height 13
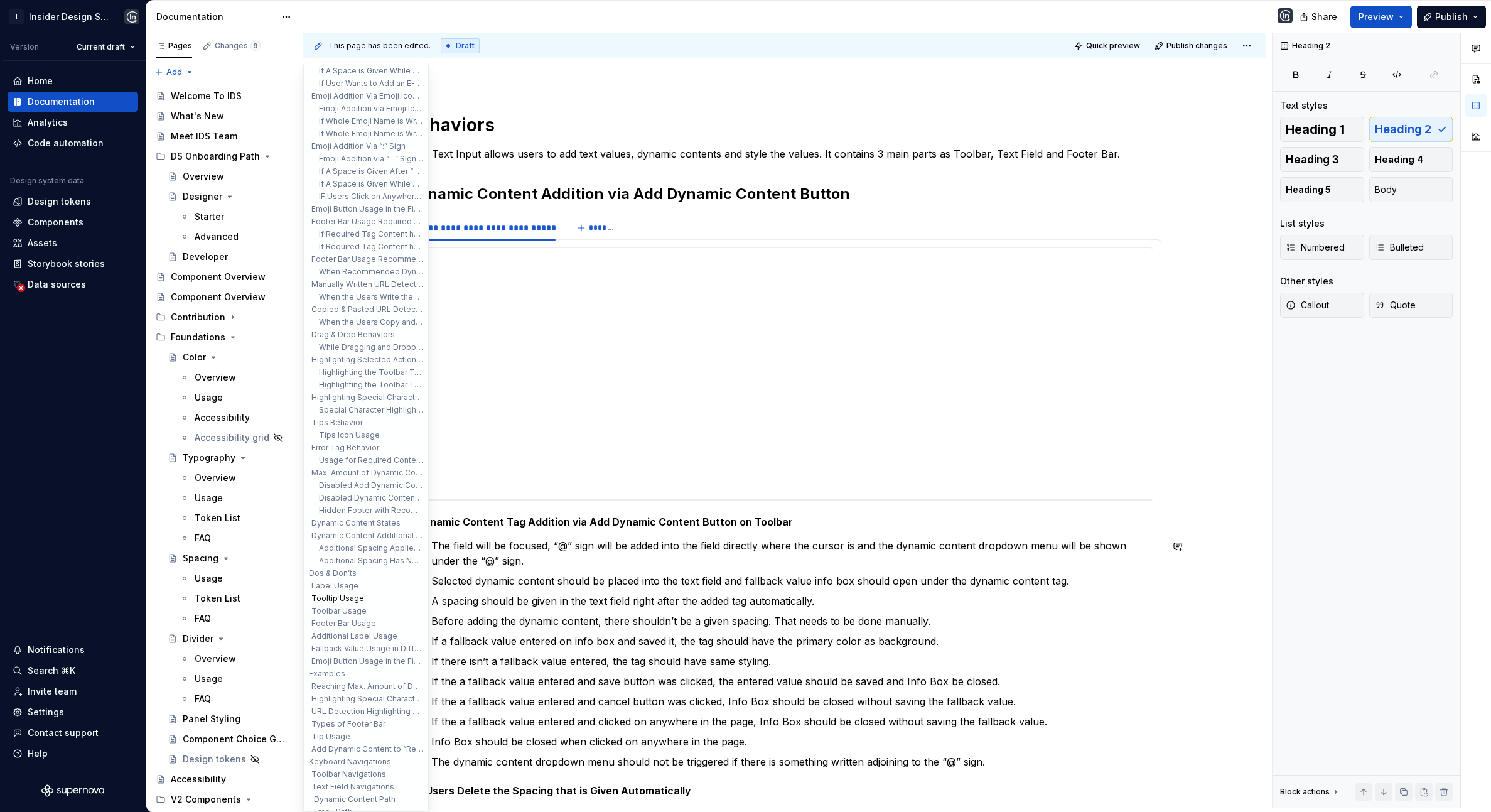
scroll to position [218, 0]
click at [341, 580] on button "Emoji Button Usage in the Field" at bounding box center [366, 582] width 119 height 13
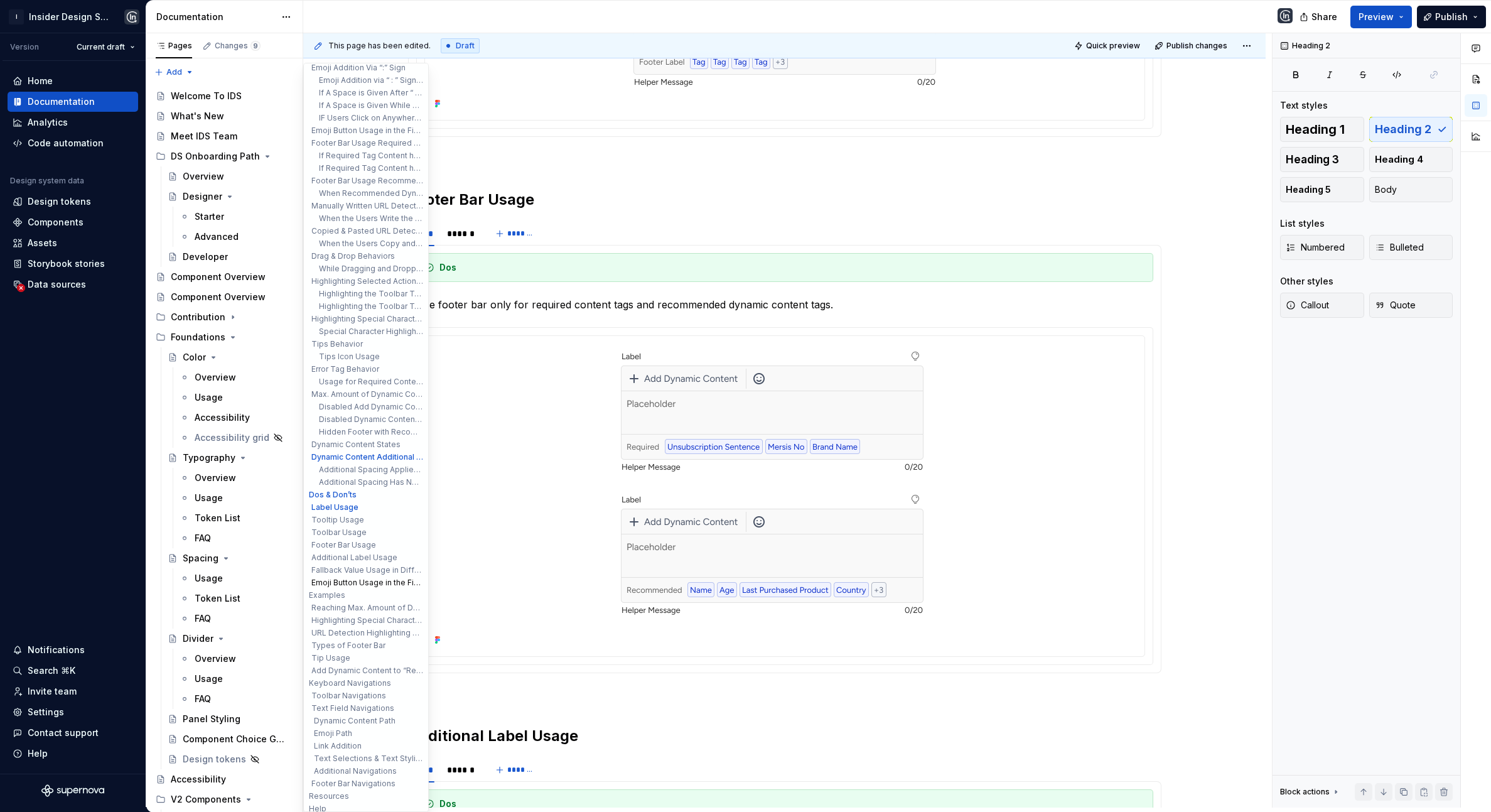
scroll to position [15757, 0]
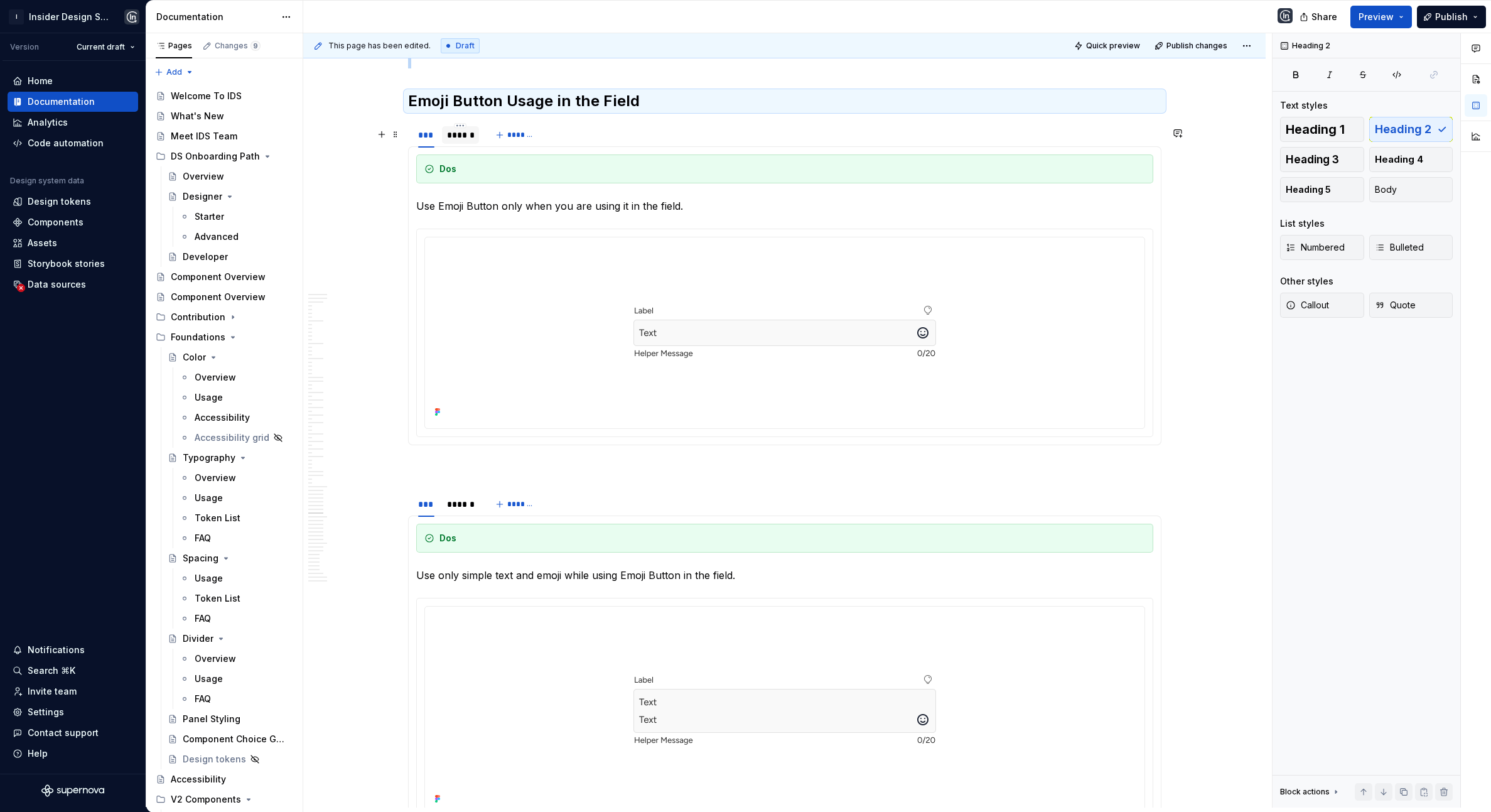
click at [452, 139] on div "******" at bounding box center [460, 135] width 27 height 13
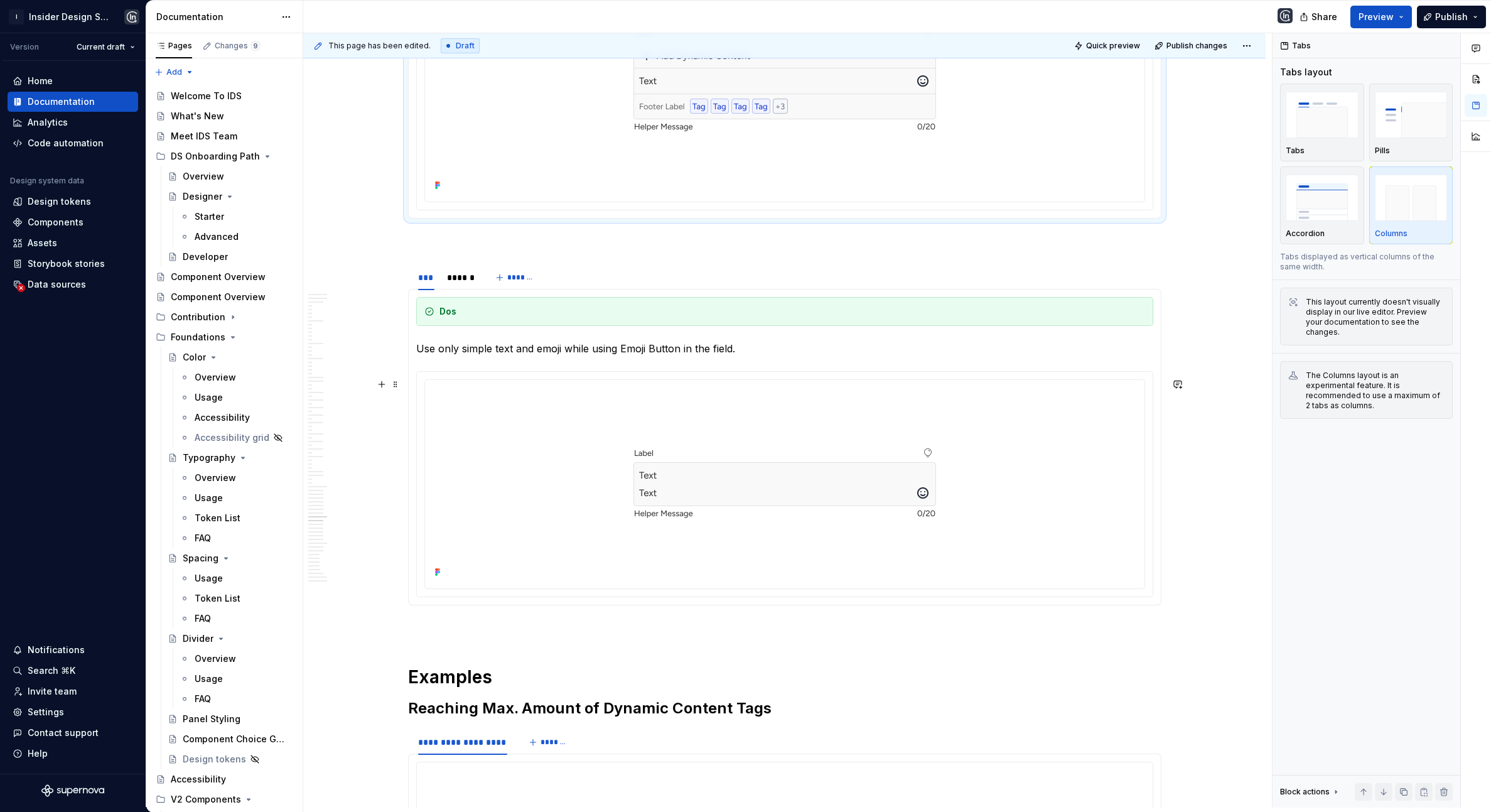
scroll to position [16261, 0]
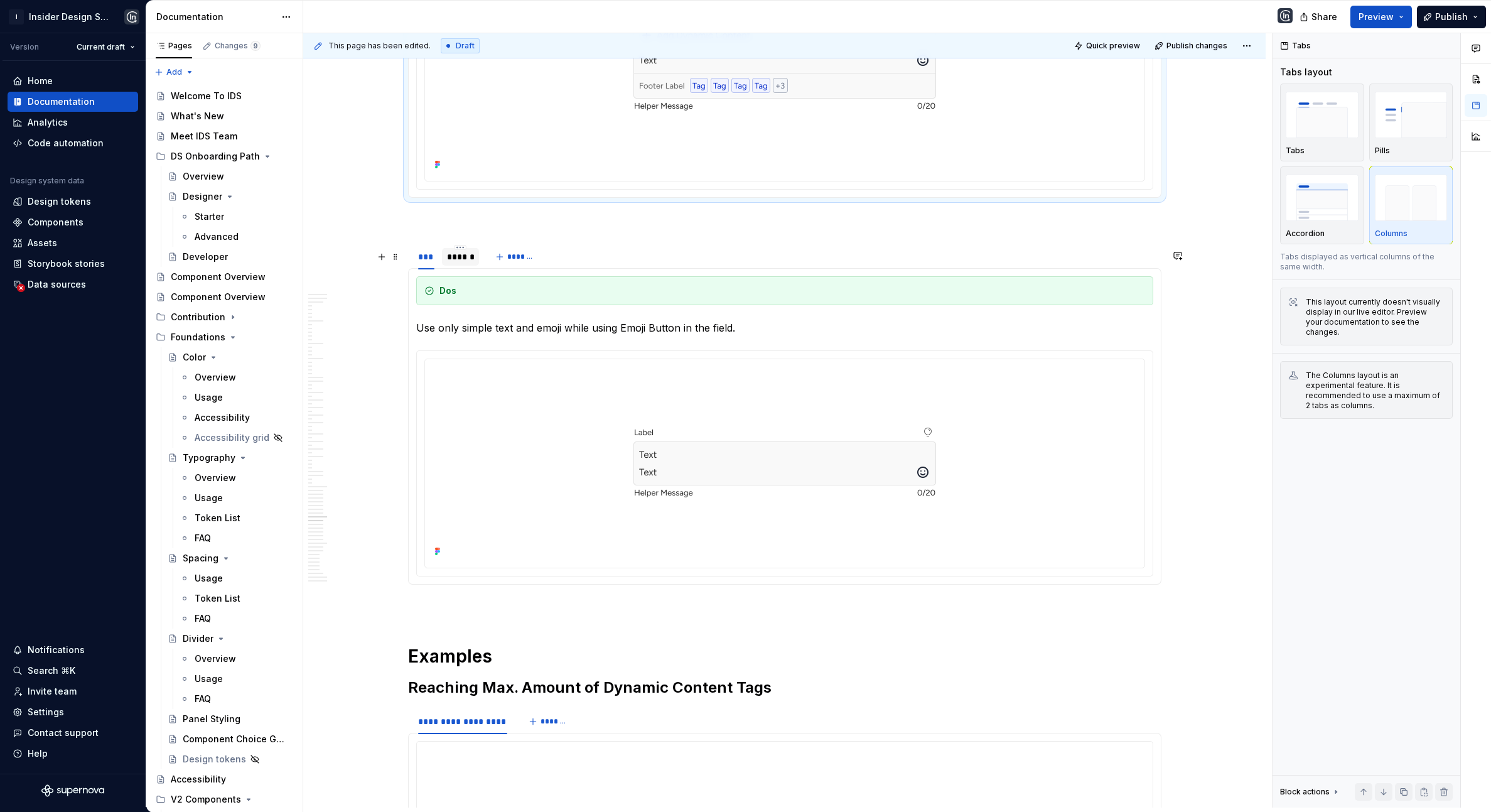
click at [452, 263] on div "******" at bounding box center [460, 256] width 27 height 13
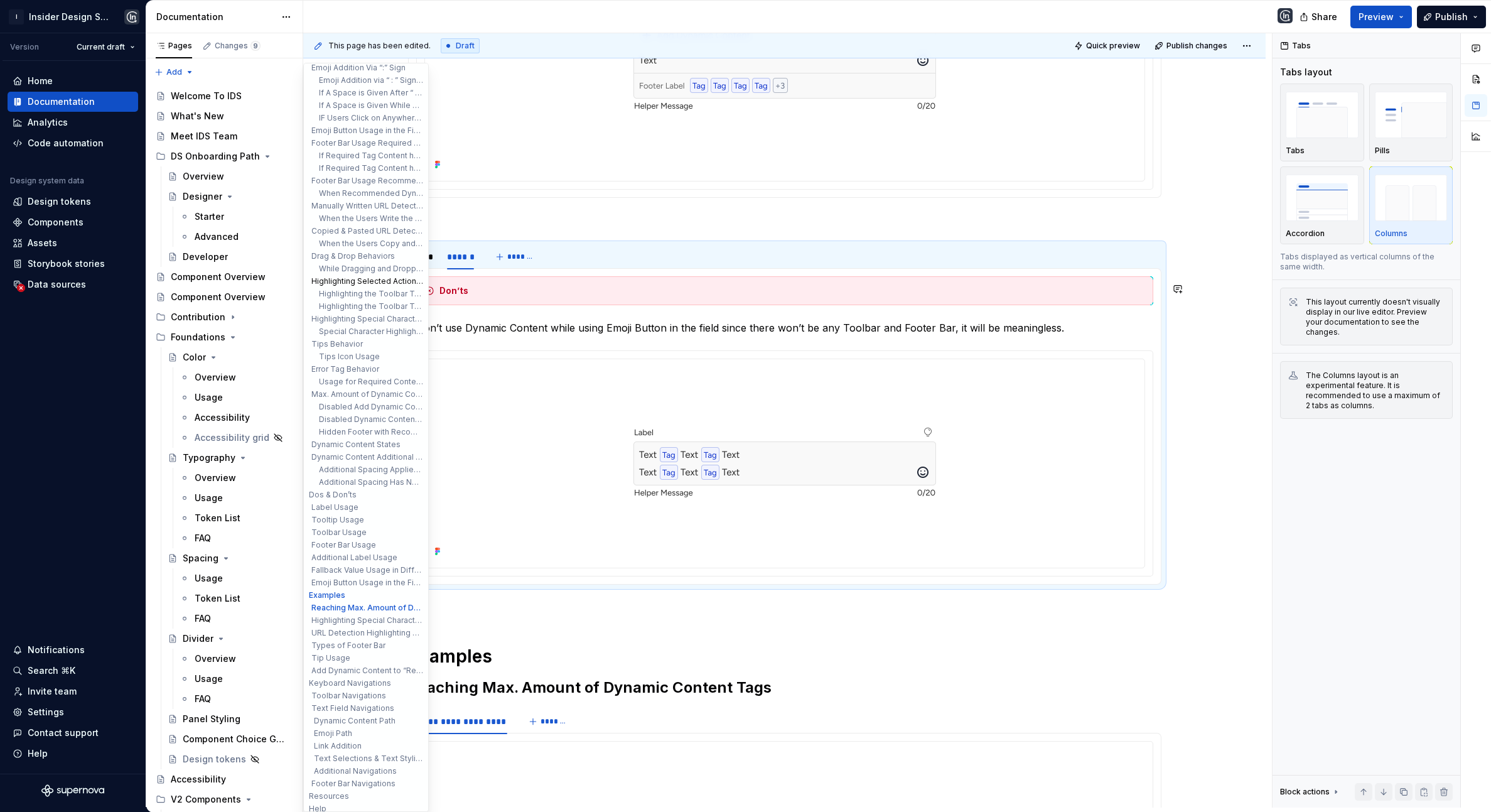
scroll to position [0, 0]
click at [333, 75] on button "When to Use" at bounding box center [366, 72] width 119 height 13
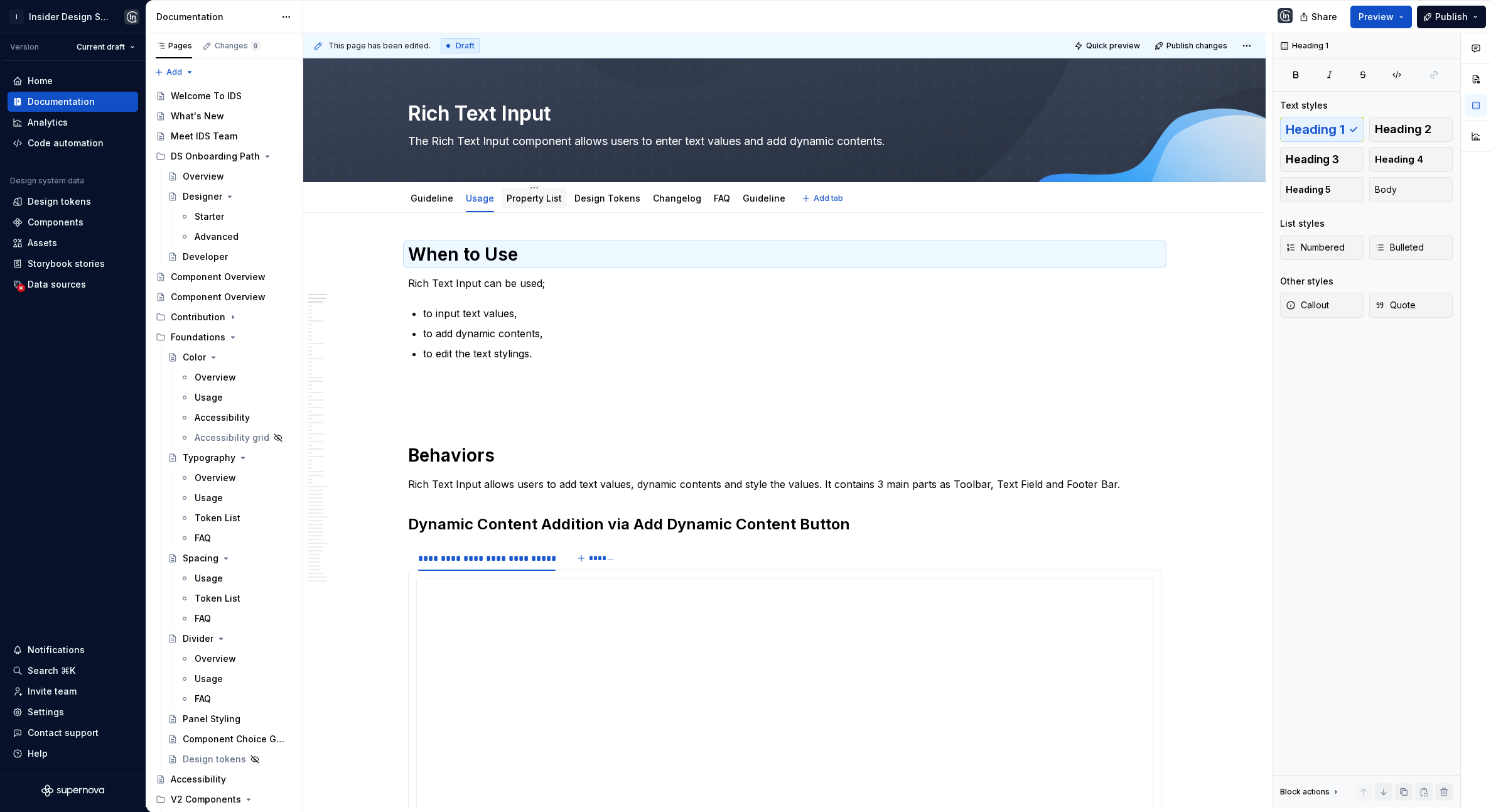
click at [537, 200] on link "Property List" at bounding box center [534, 198] width 55 height 11
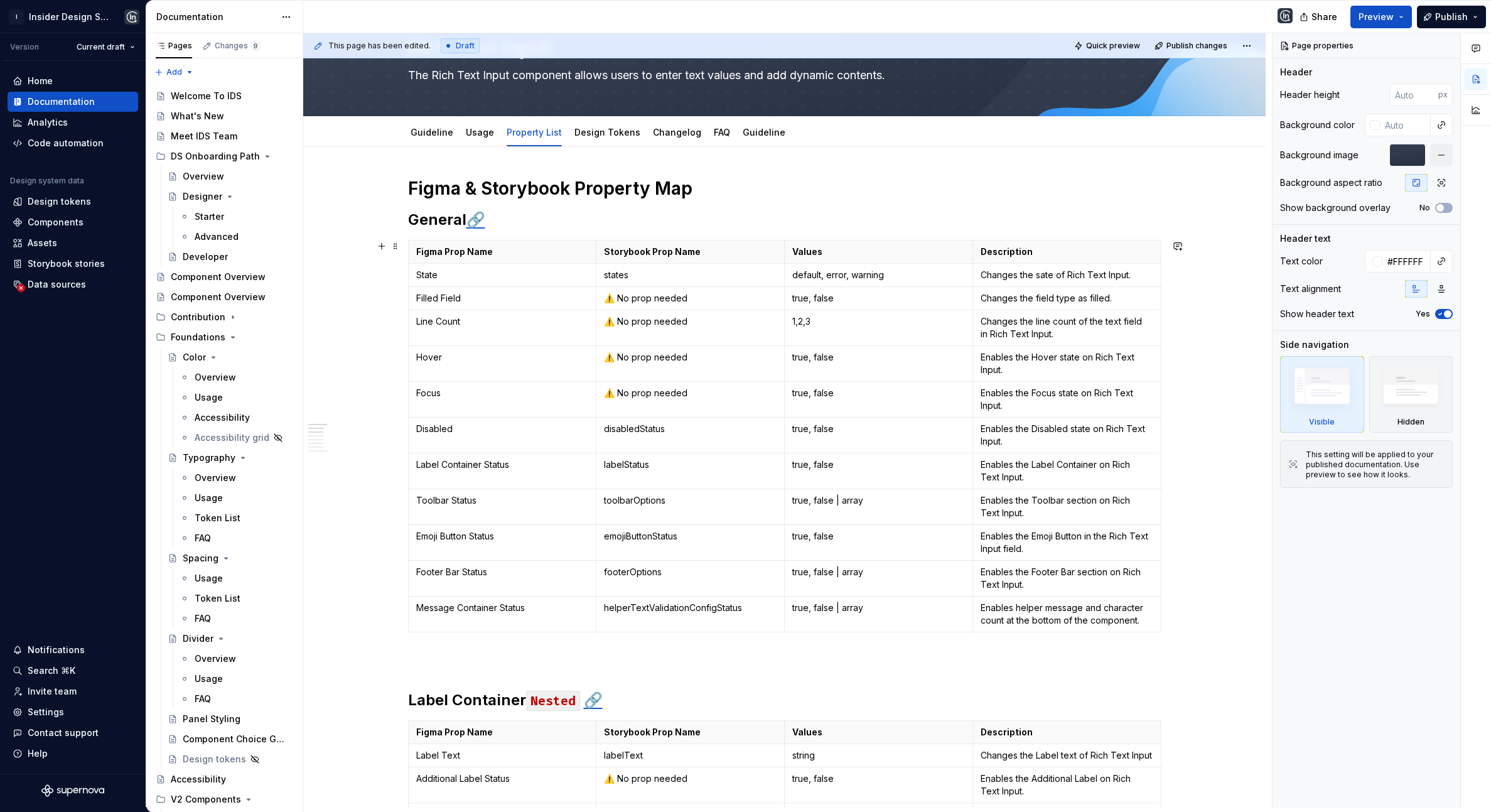
scroll to position [71, 0]
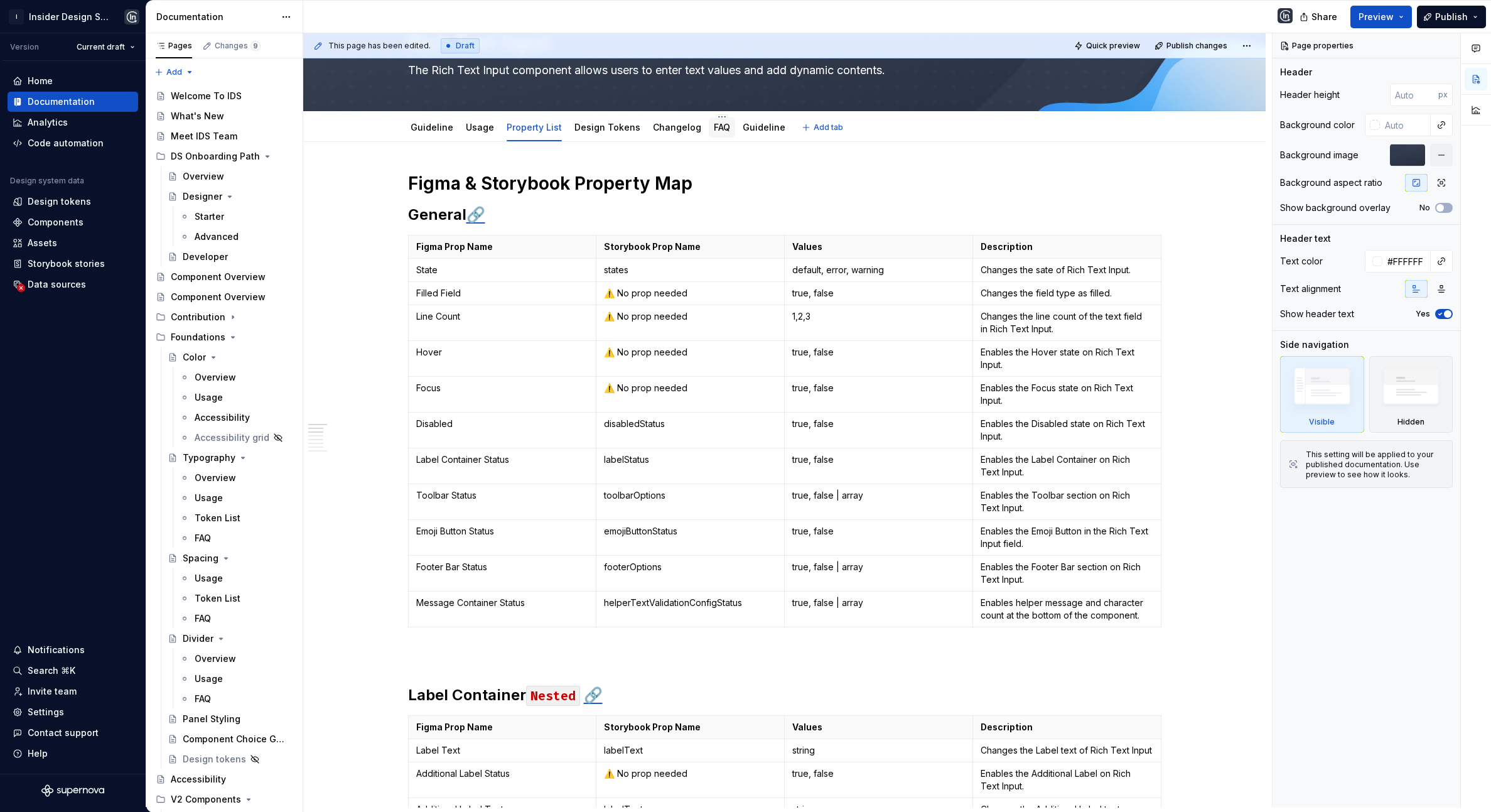
click at [712, 134] on div "FAQ" at bounding box center [721, 127] width 27 height 20
click at [713, 129] on link "FAQ" at bounding box center [721, 127] width 17 height 11
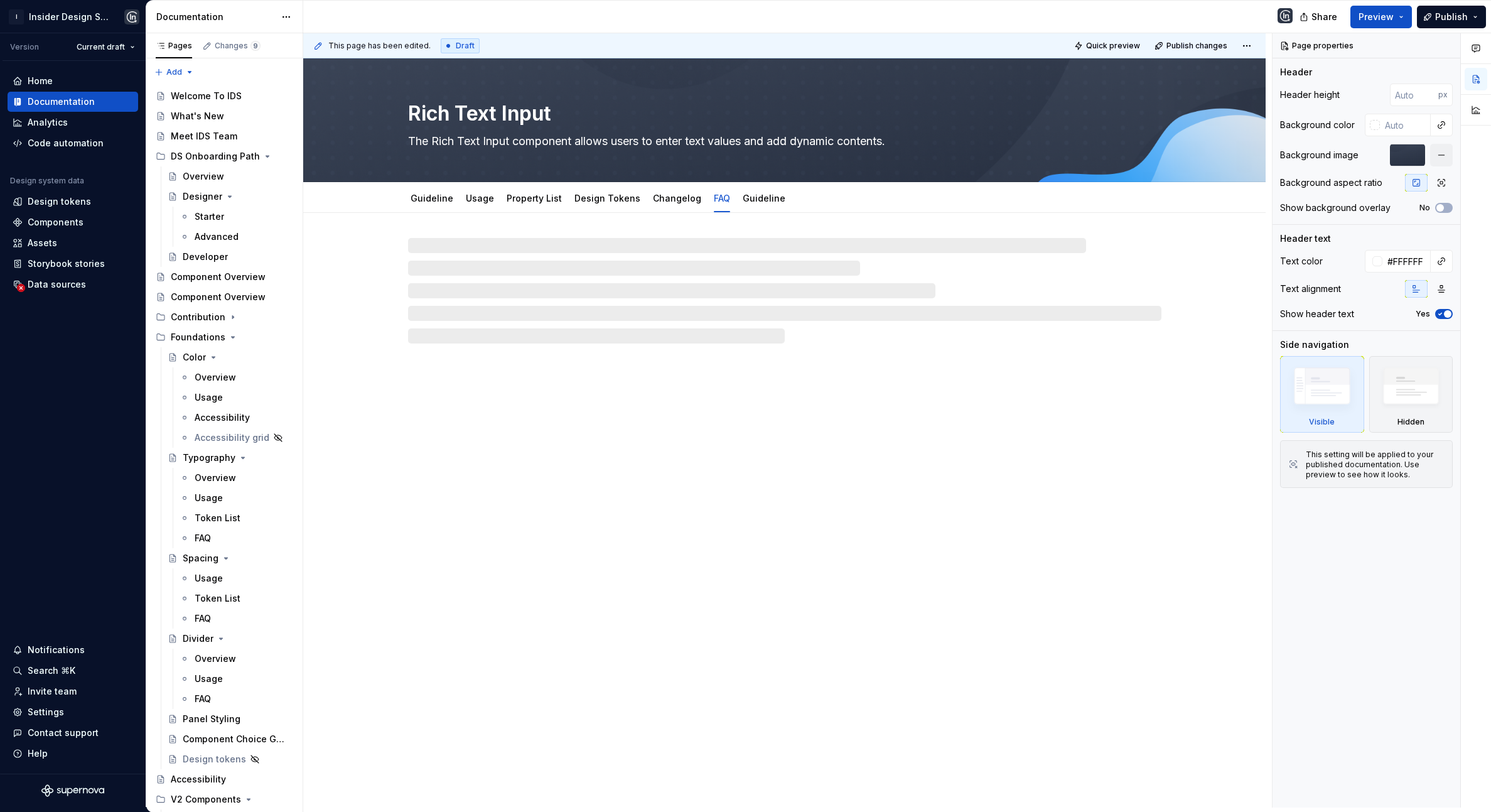
type textarea "*"
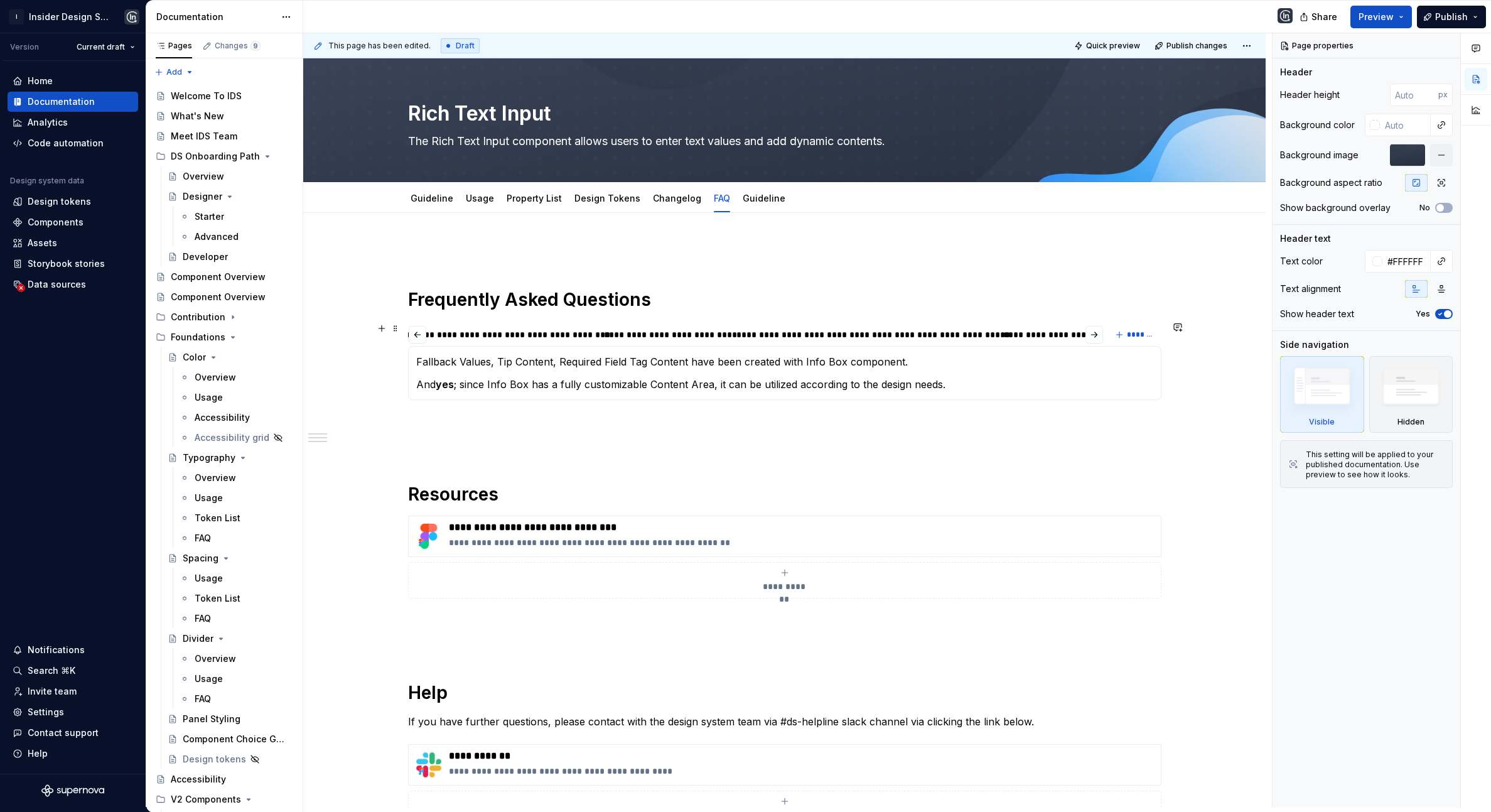
scroll to position [0, 1938]
click at [707, 335] on div "**********" at bounding box center [676, 334] width 268 height 13
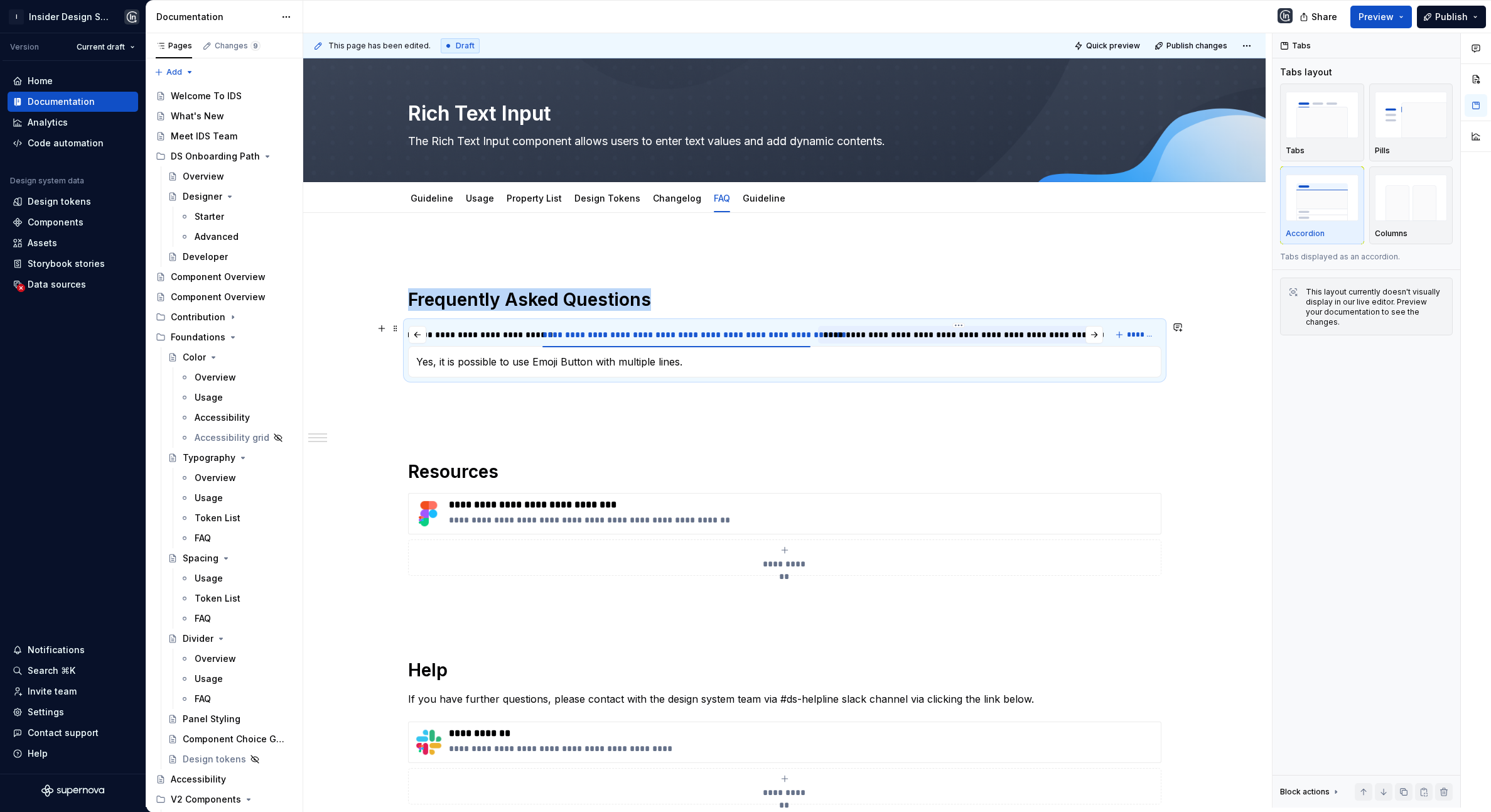
click at [873, 336] on div "**********" at bounding box center [958, 334] width 271 height 13
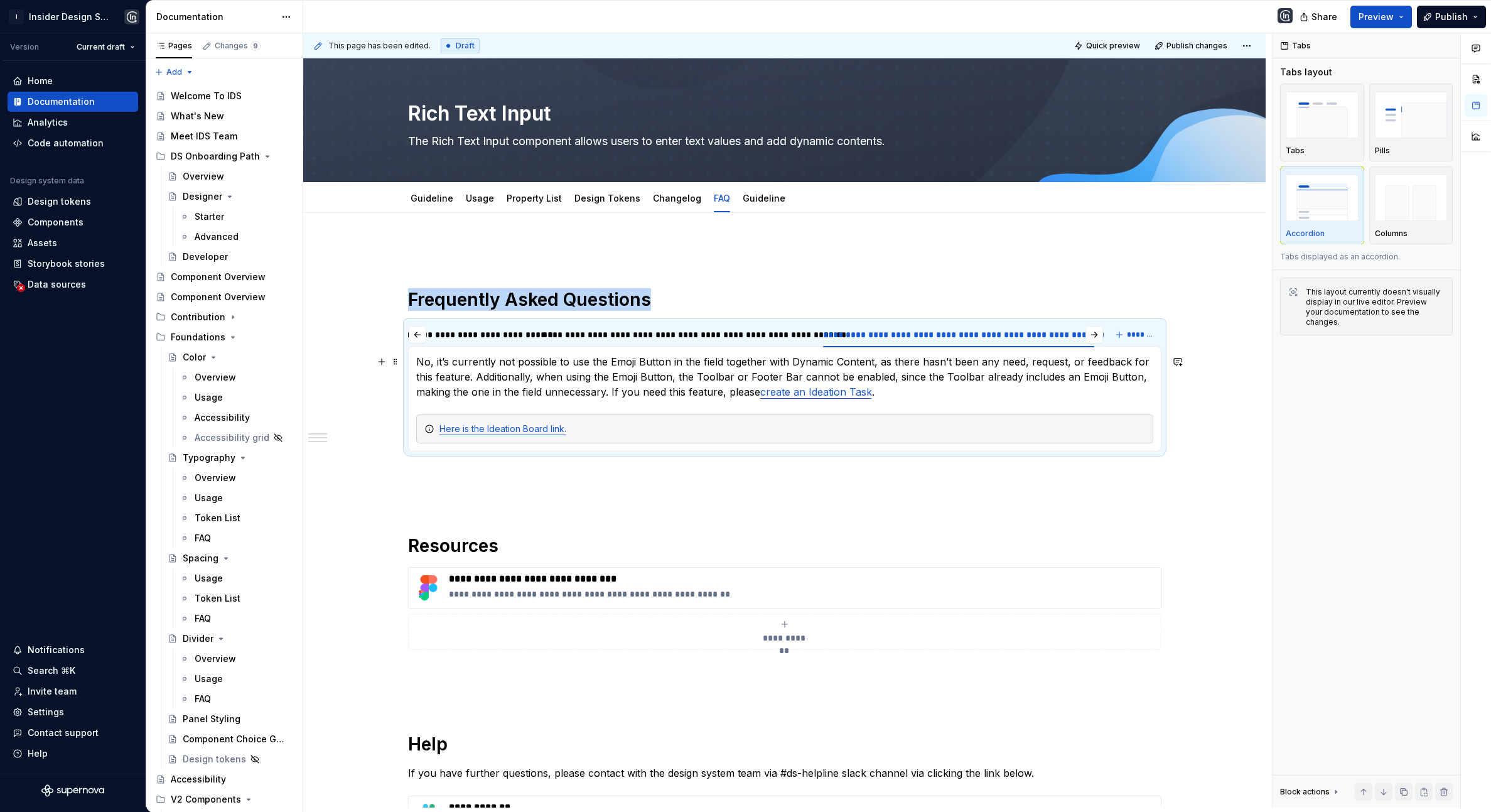
click at [804, 398] on p "No, it’s currently not possible to use the Emoji Button in the field together w…" at bounding box center [784, 376] width 737 height 45
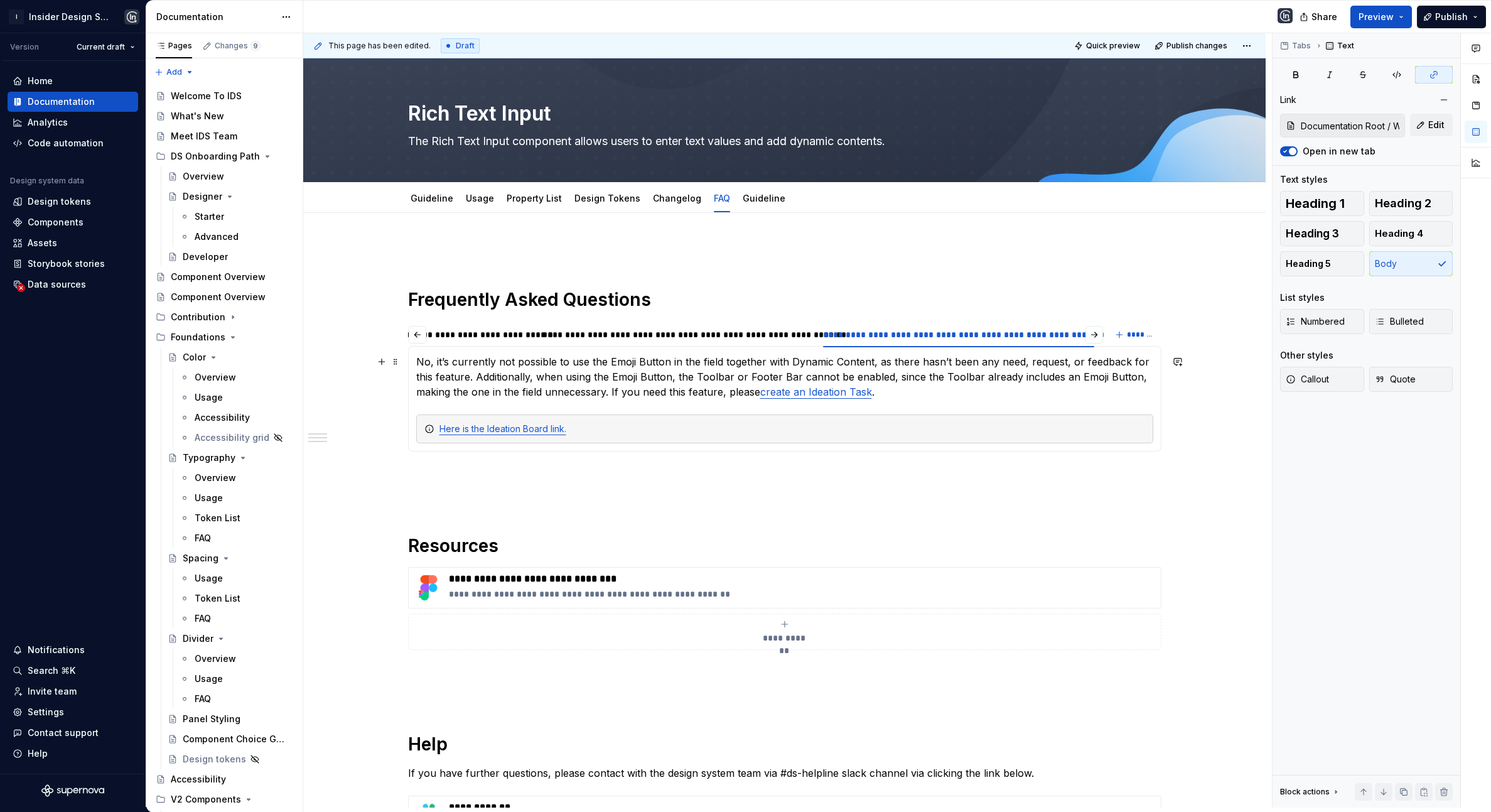
type input "Documentation Root / Welcome To IDS/ Frequently Asked Questions"
click at [712, 477] on p at bounding box center [784, 473] width 754 height 15
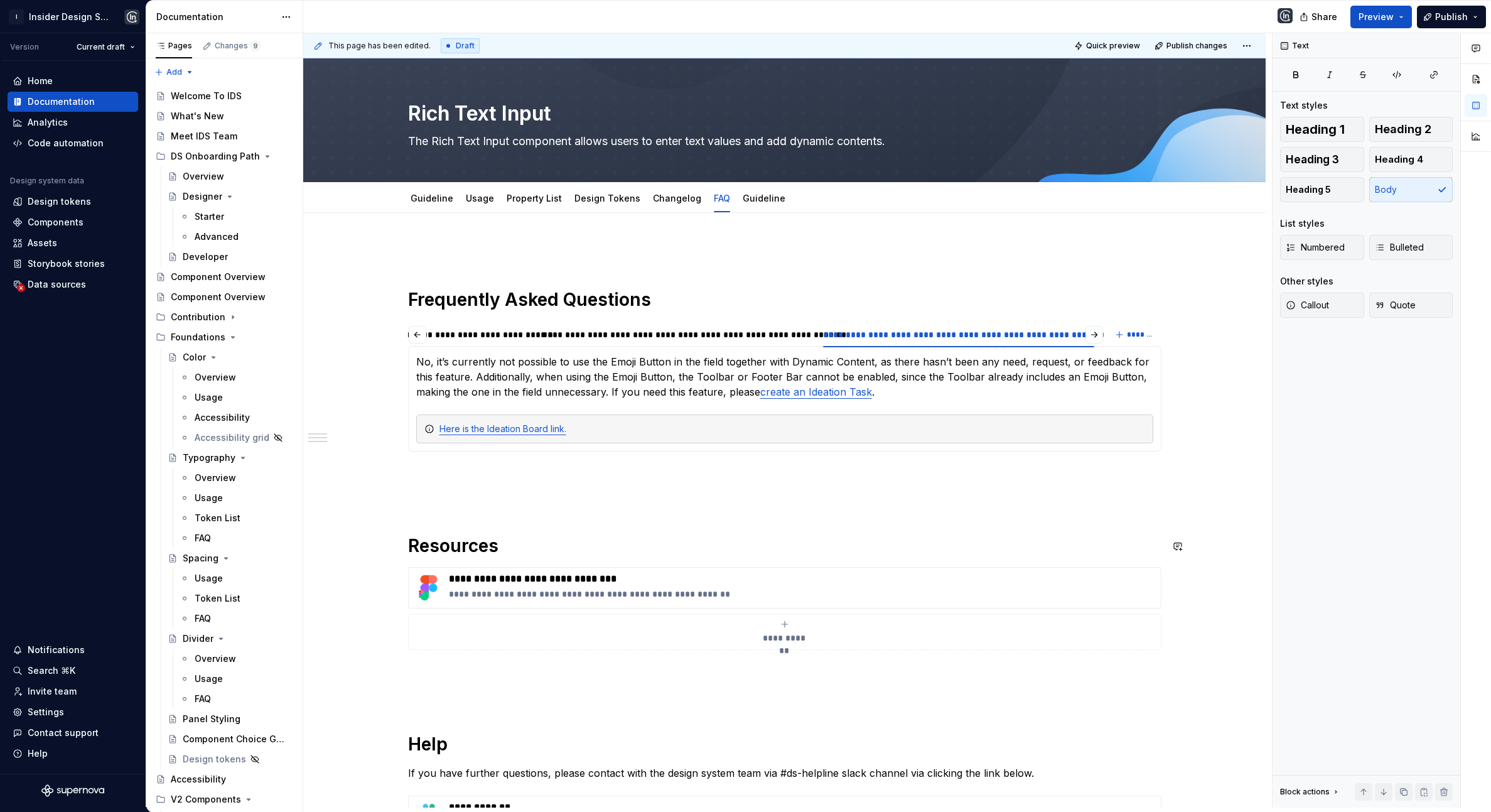
scroll to position [4361, 0]
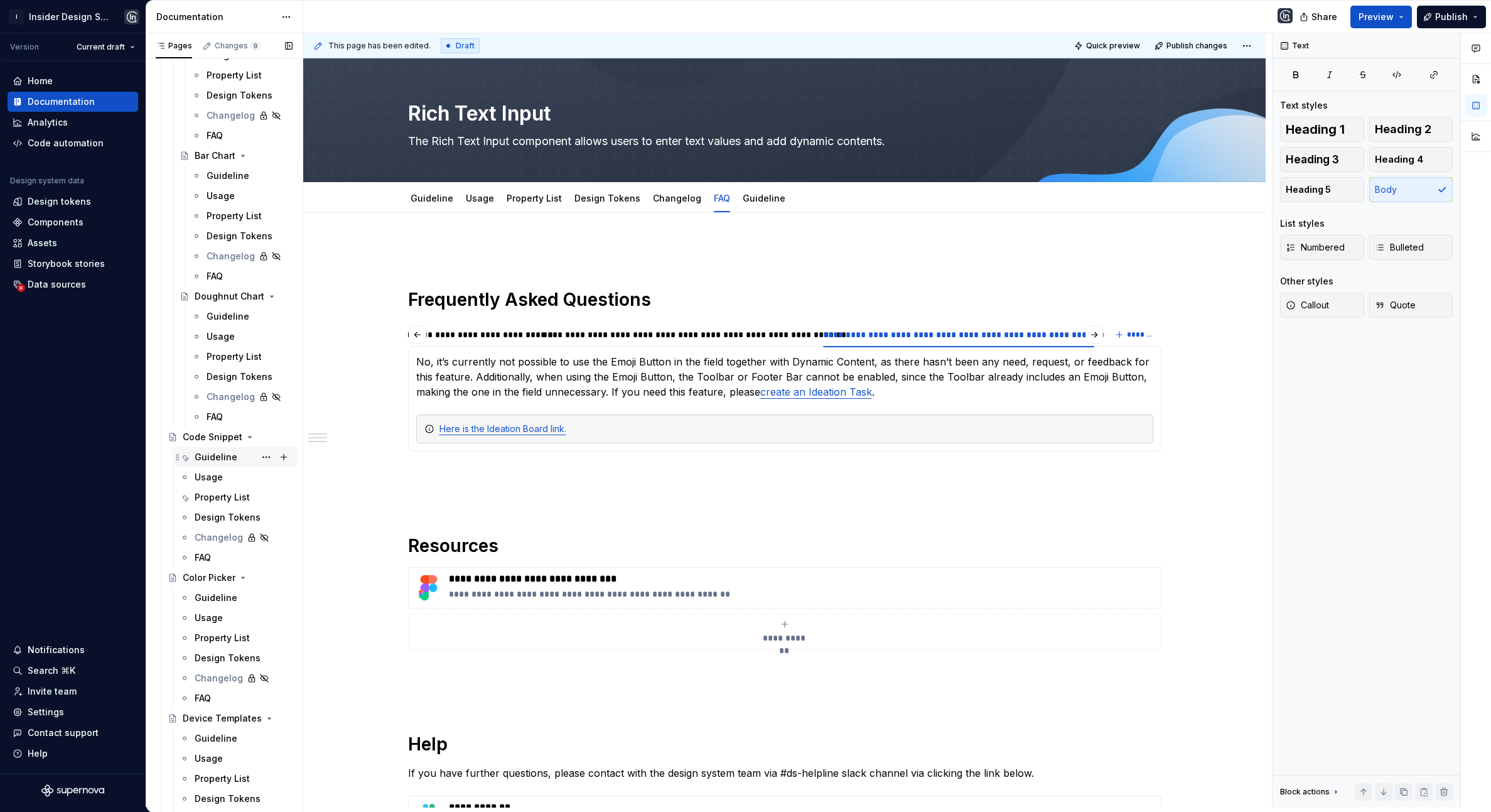
click at [220, 454] on div "Guideline" at bounding box center [215, 456] width 42 height 13
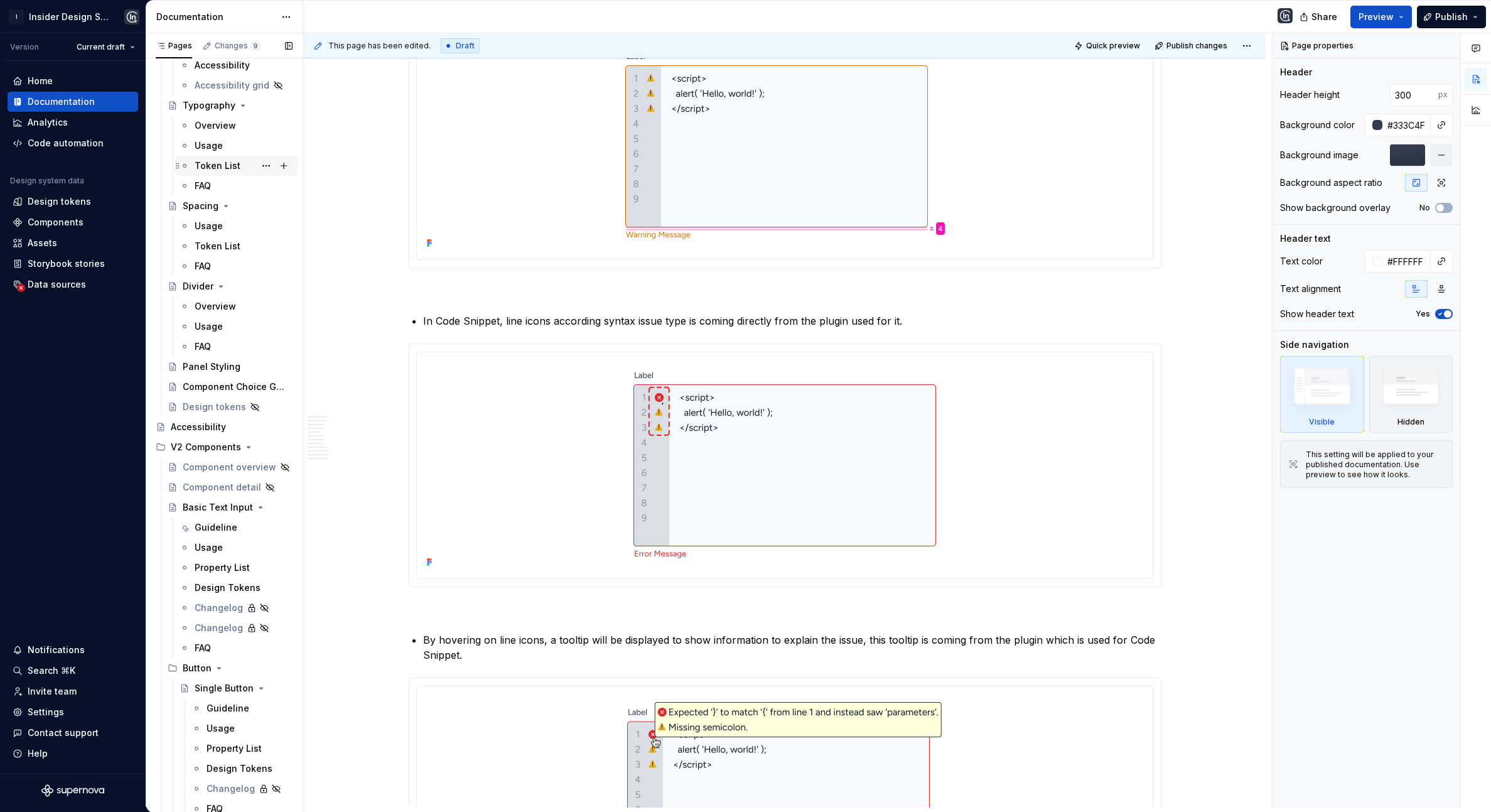
scroll to position [491, 0]
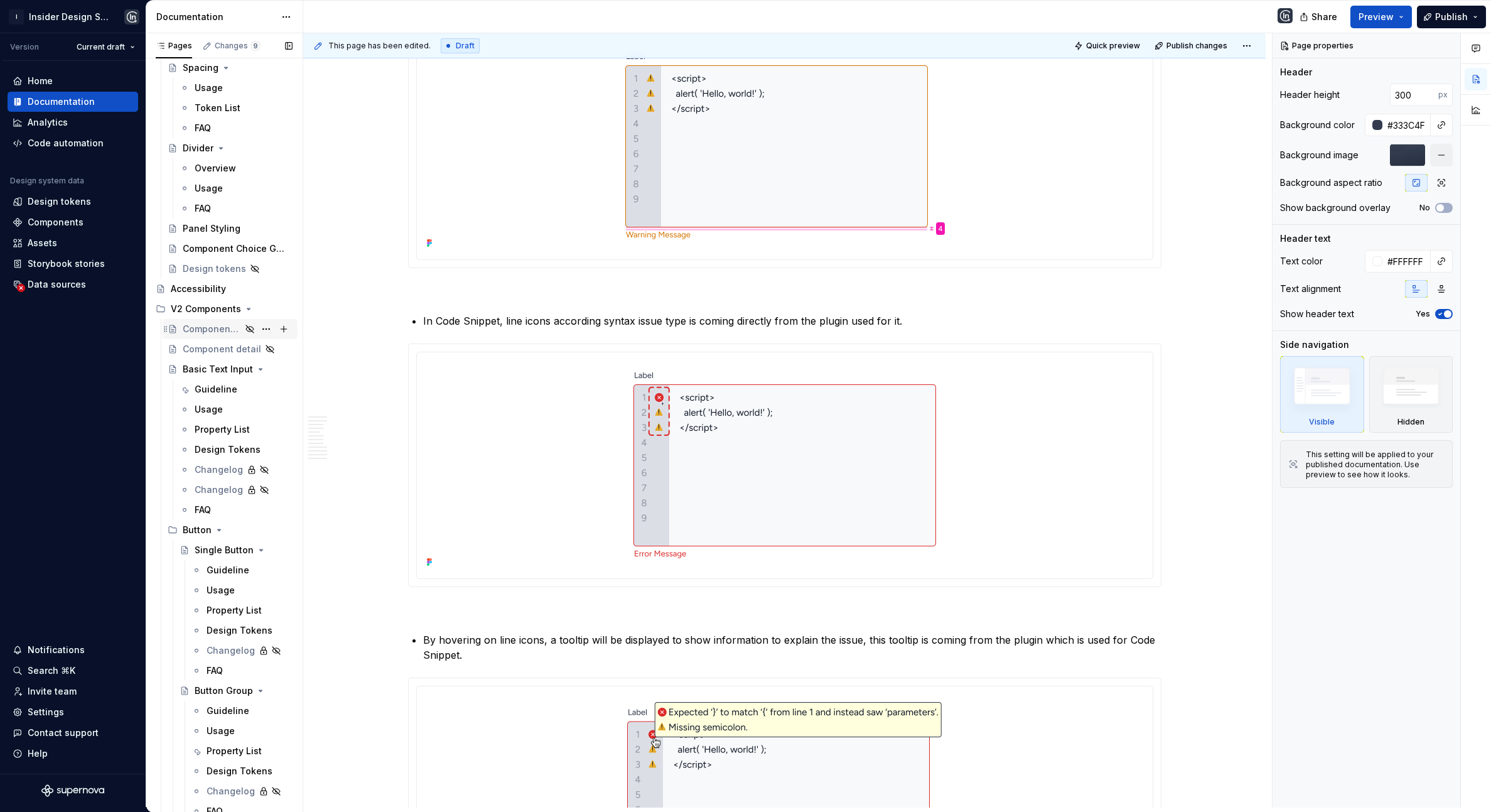
click at [212, 386] on div "Guideline" at bounding box center [215, 389] width 42 height 13
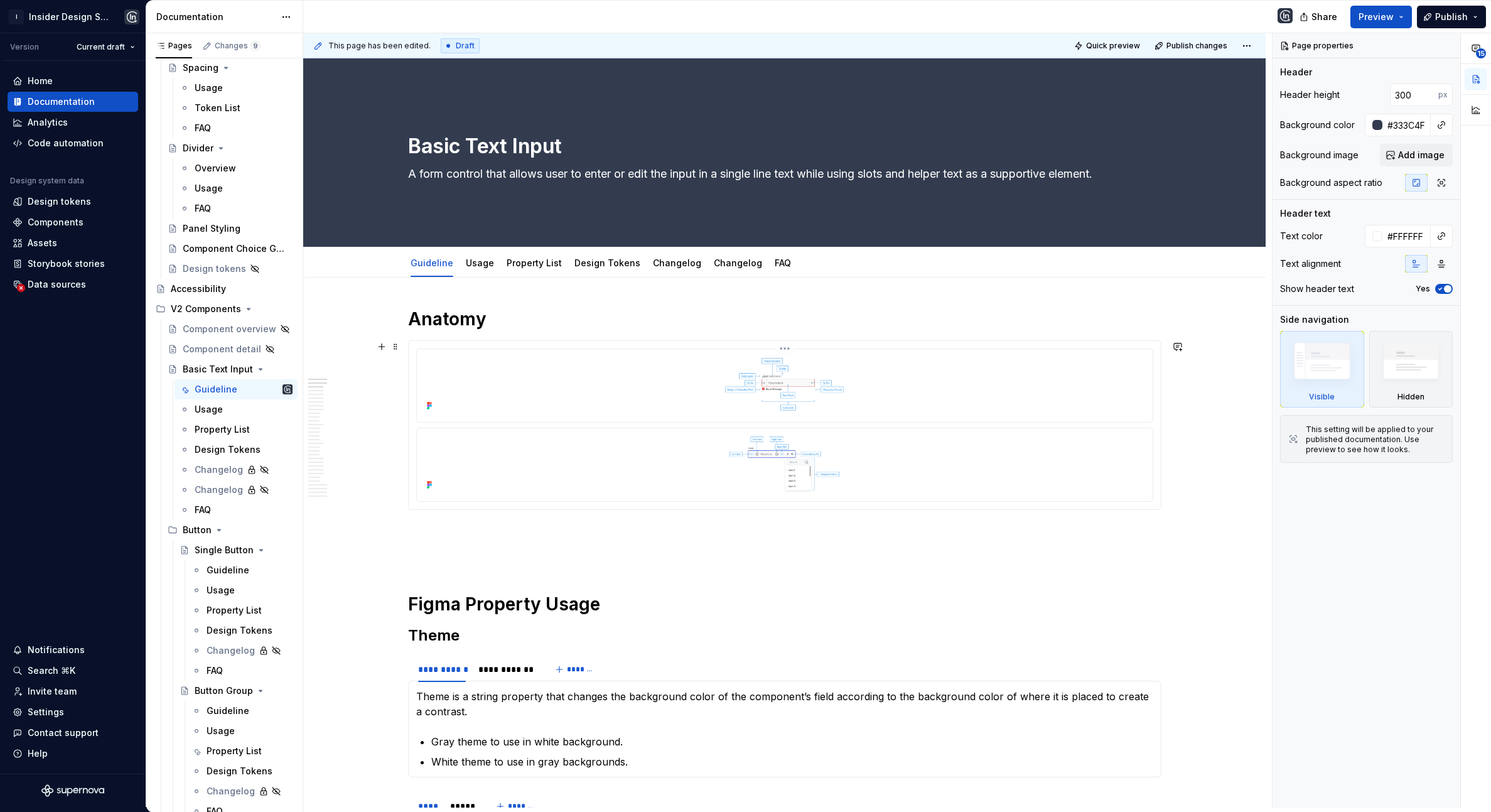
click at [658, 382] on img at bounding box center [784, 383] width 421 height 60
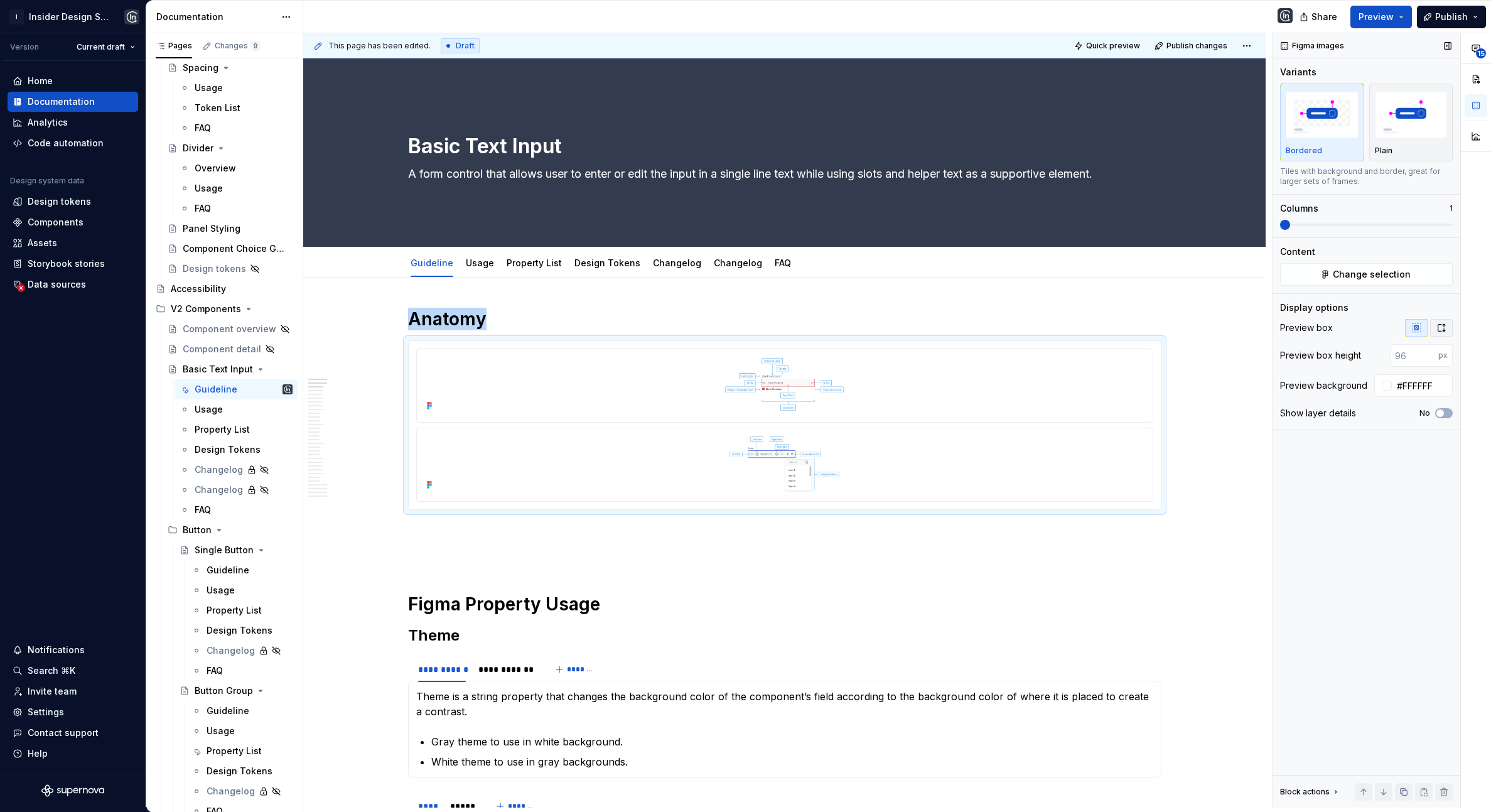
click at [1303, 323] on icon "button" at bounding box center [1442, 327] width 10 height 10
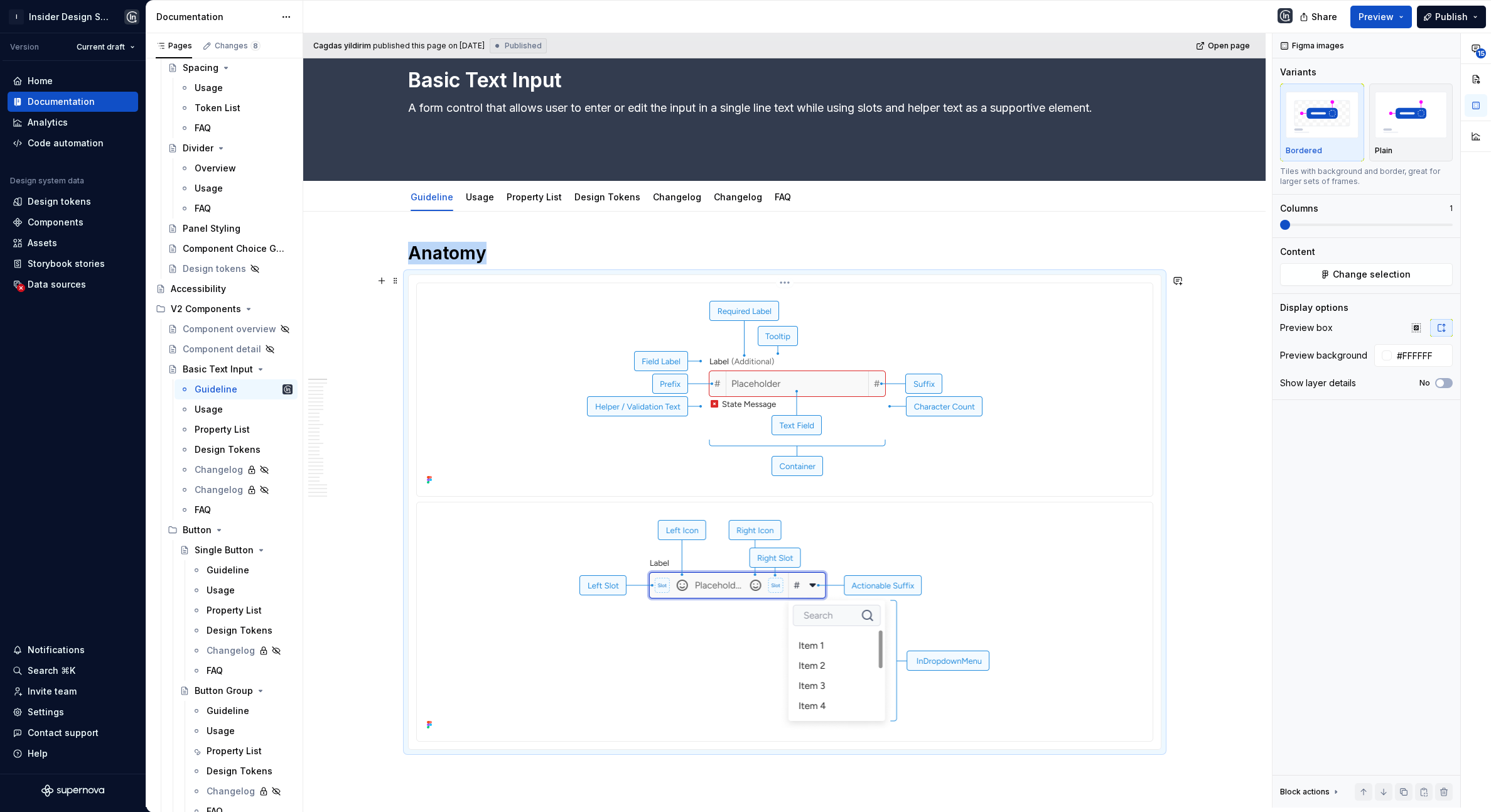
scroll to position [101, 0]
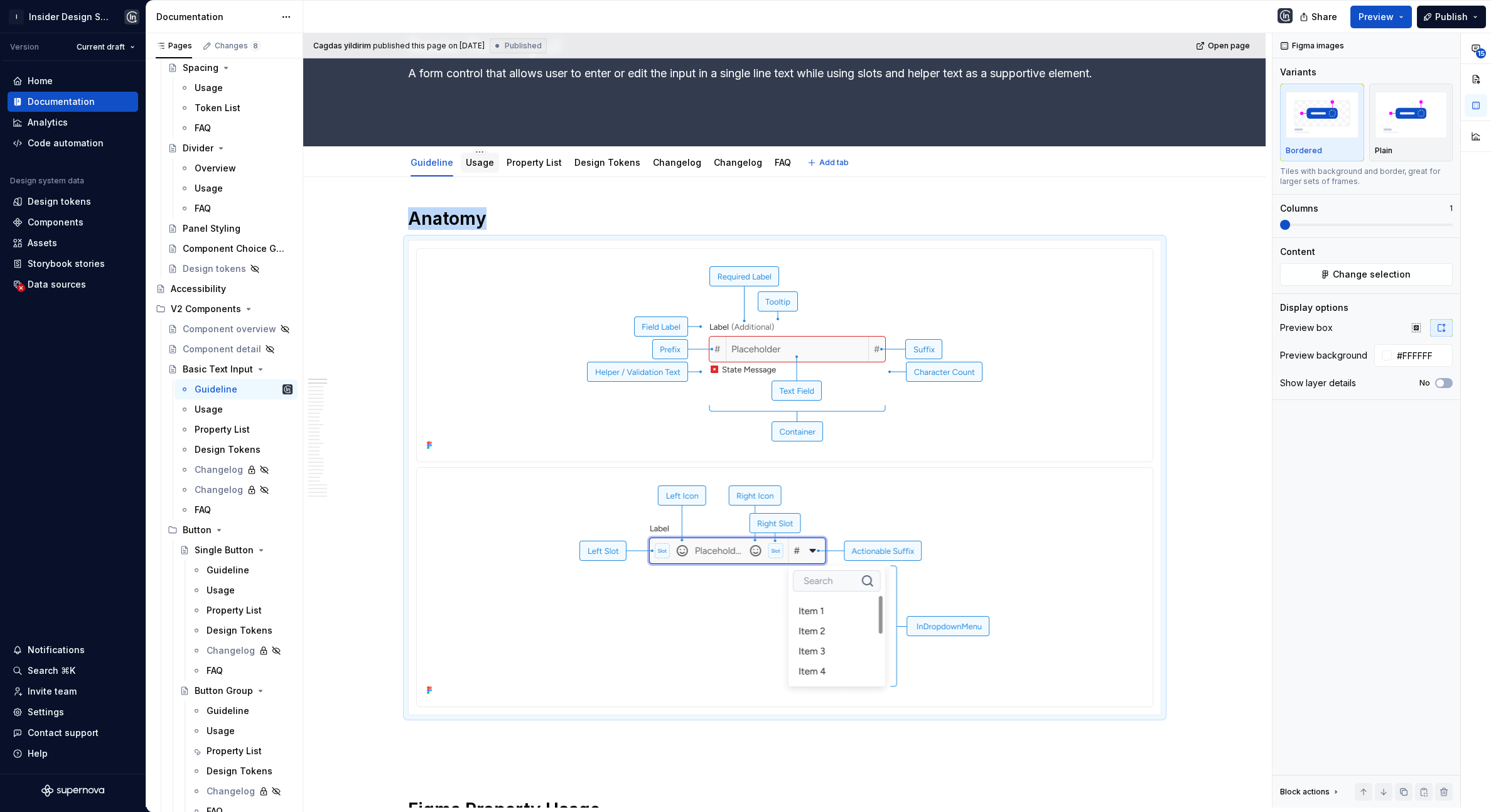
click at [480, 166] on link "Usage" at bounding box center [480, 162] width 29 height 11
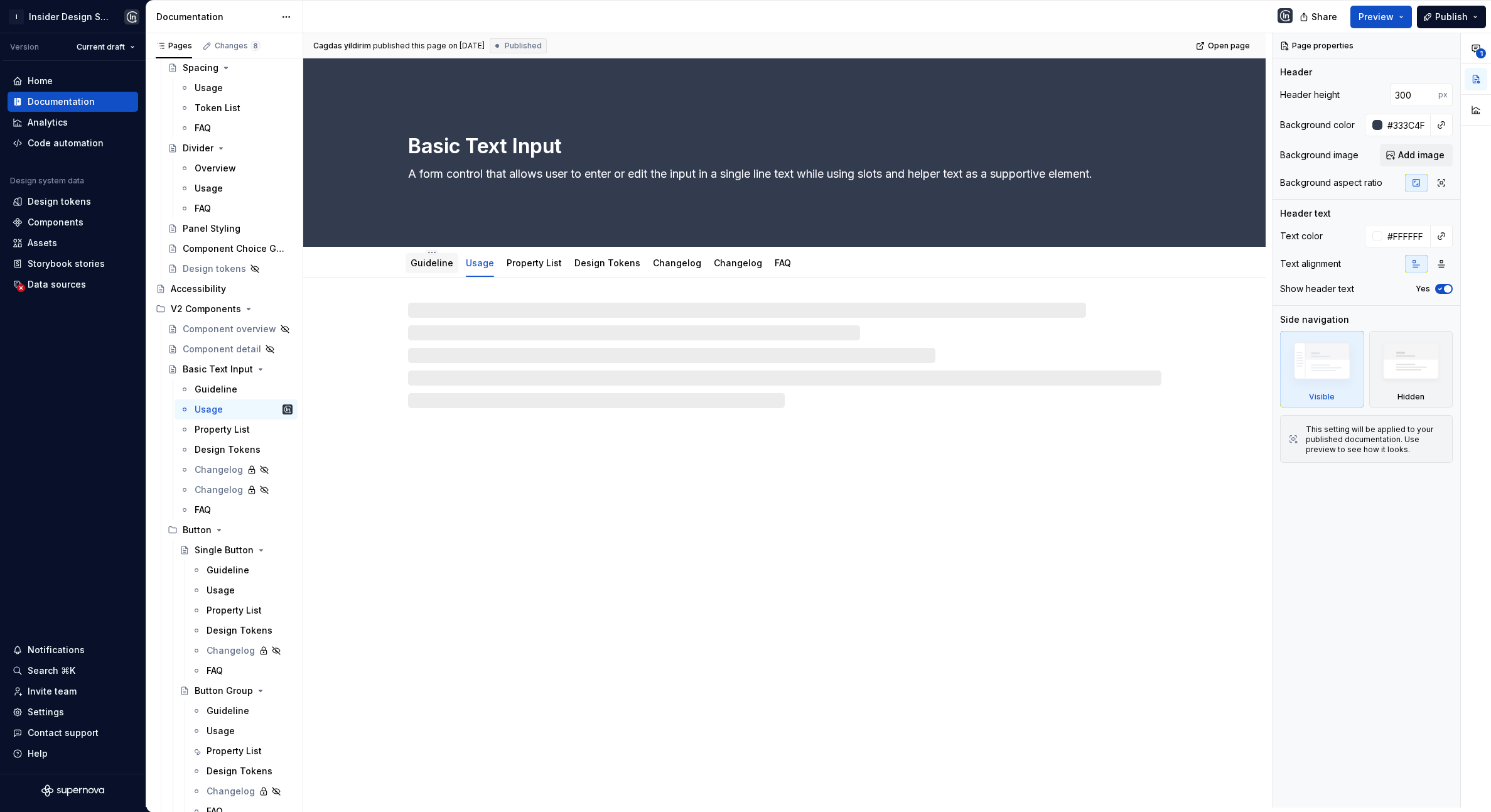
click at [430, 267] on link "Guideline" at bounding box center [432, 262] width 42 height 11
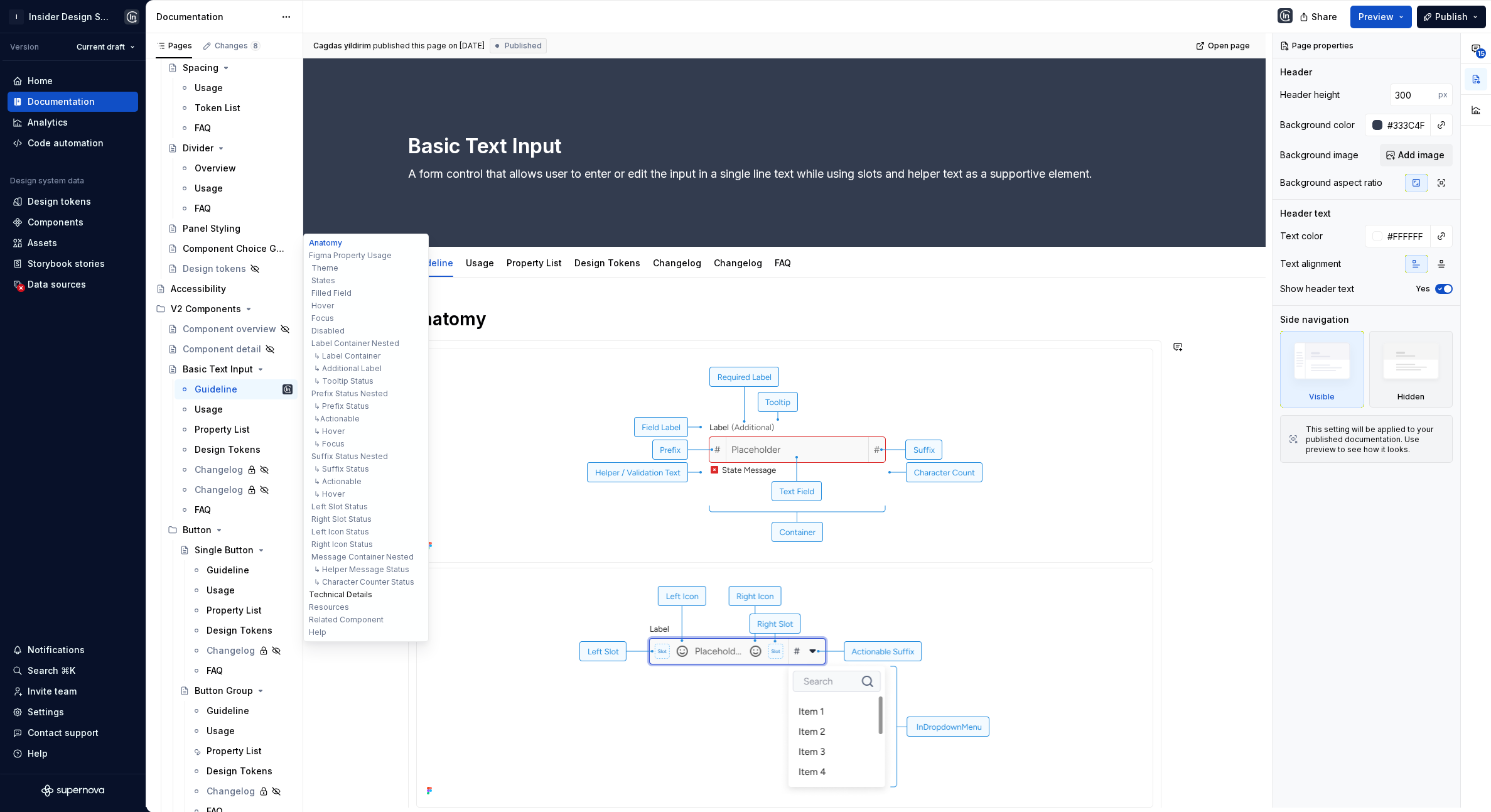
click at [345, 596] on button "Technical Details" at bounding box center [366, 594] width 119 height 13
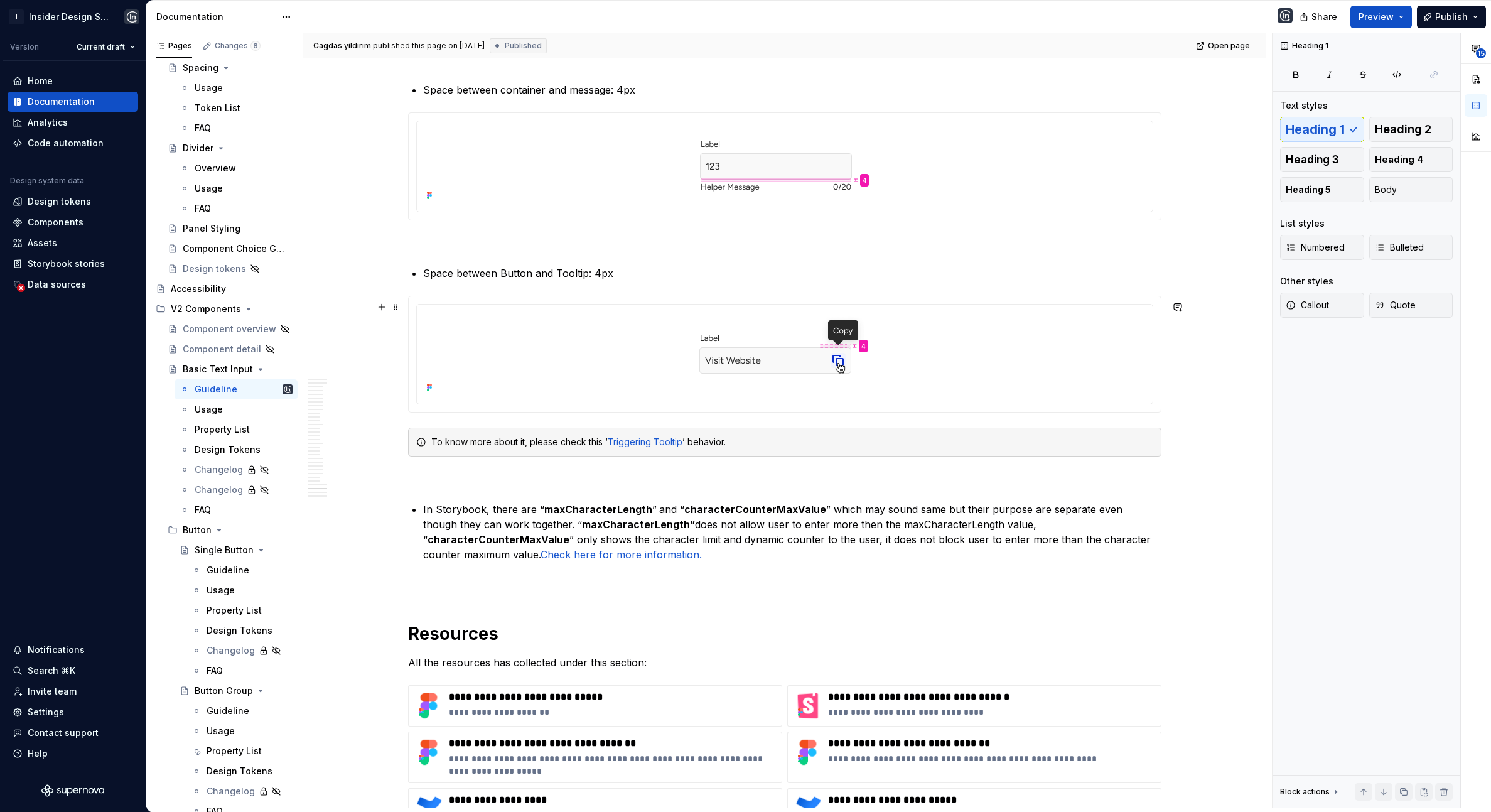
scroll to position [11646, 0]
click at [221, 414] on div "Usage" at bounding box center [208, 409] width 29 height 13
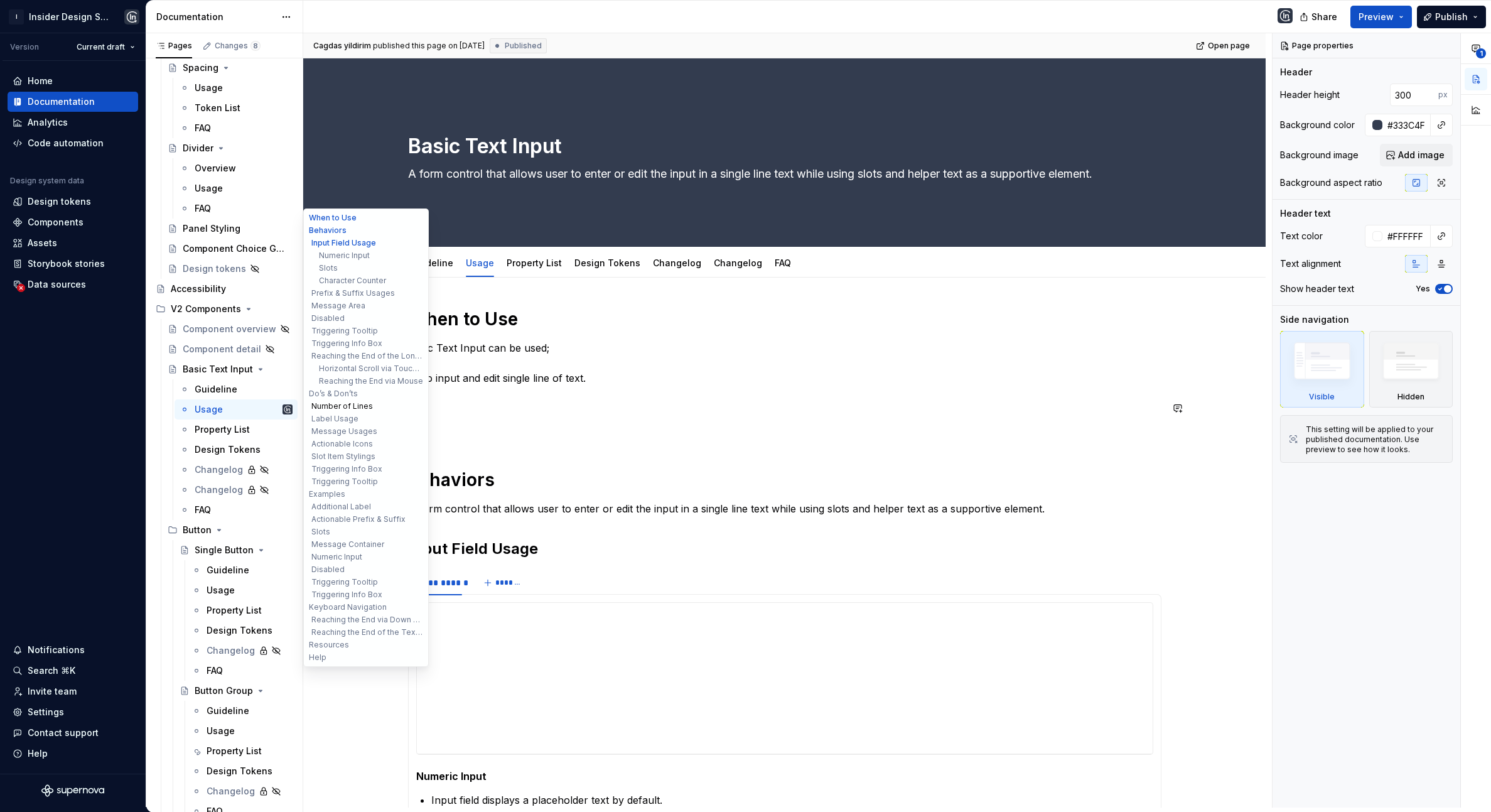
click at [350, 405] on button "Number of Lines" at bounding box center [366, 406] width 119 height 13
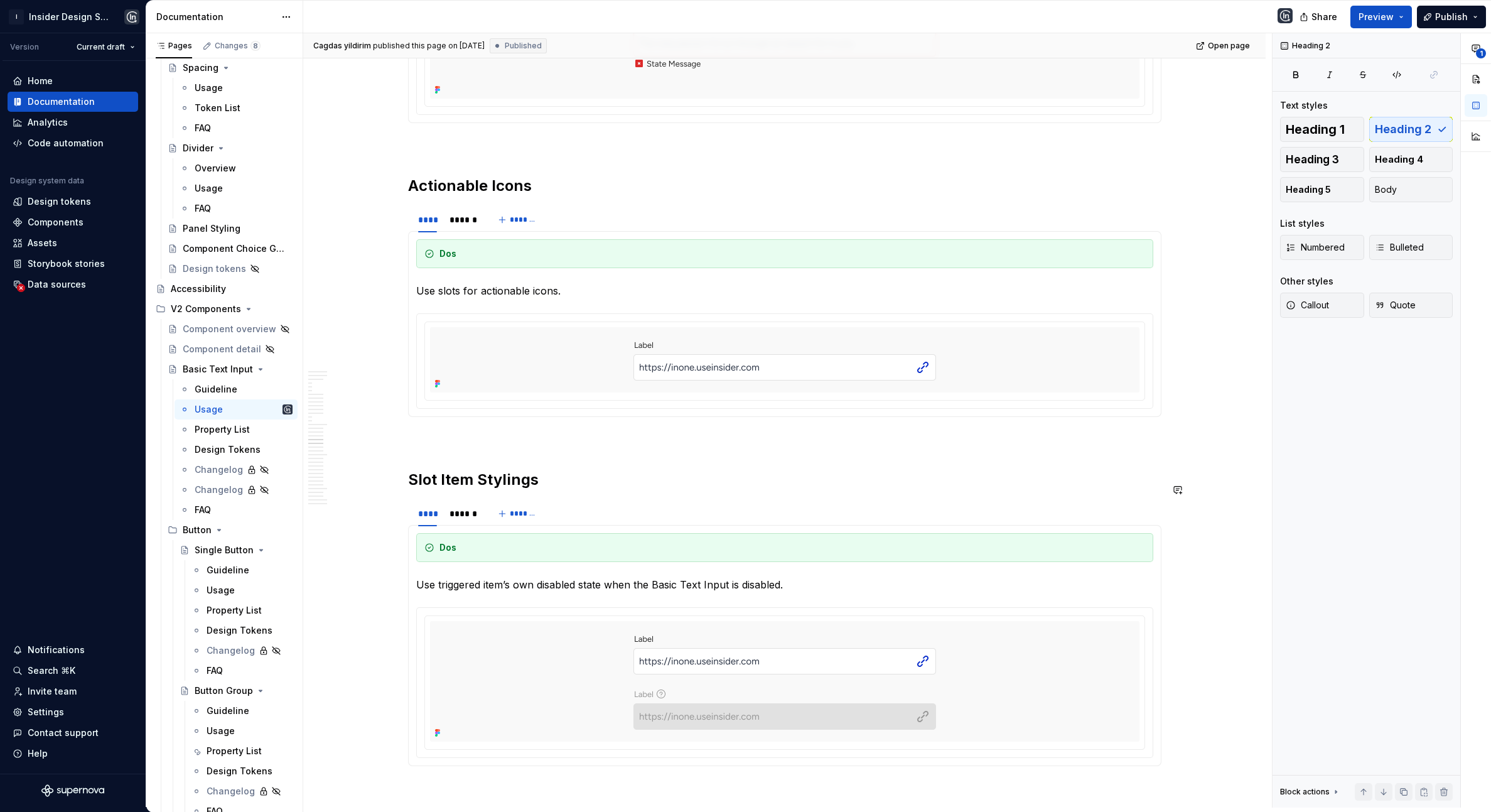
scroll to position [5169, 0]
click at [468, 221] on div "******" at bounding box center [462, 215] width 27 height 13
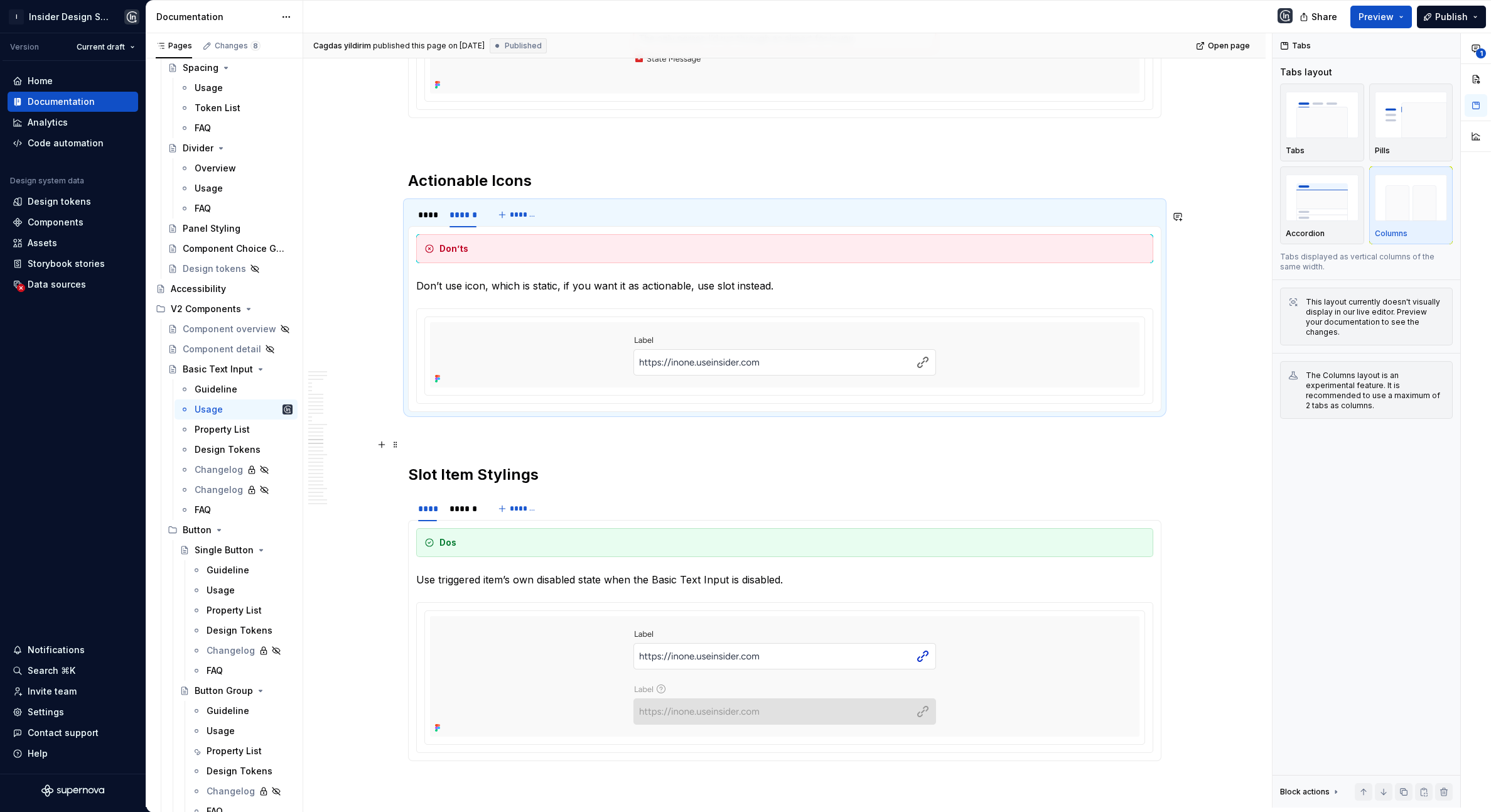
scroll to position [5247, 0]
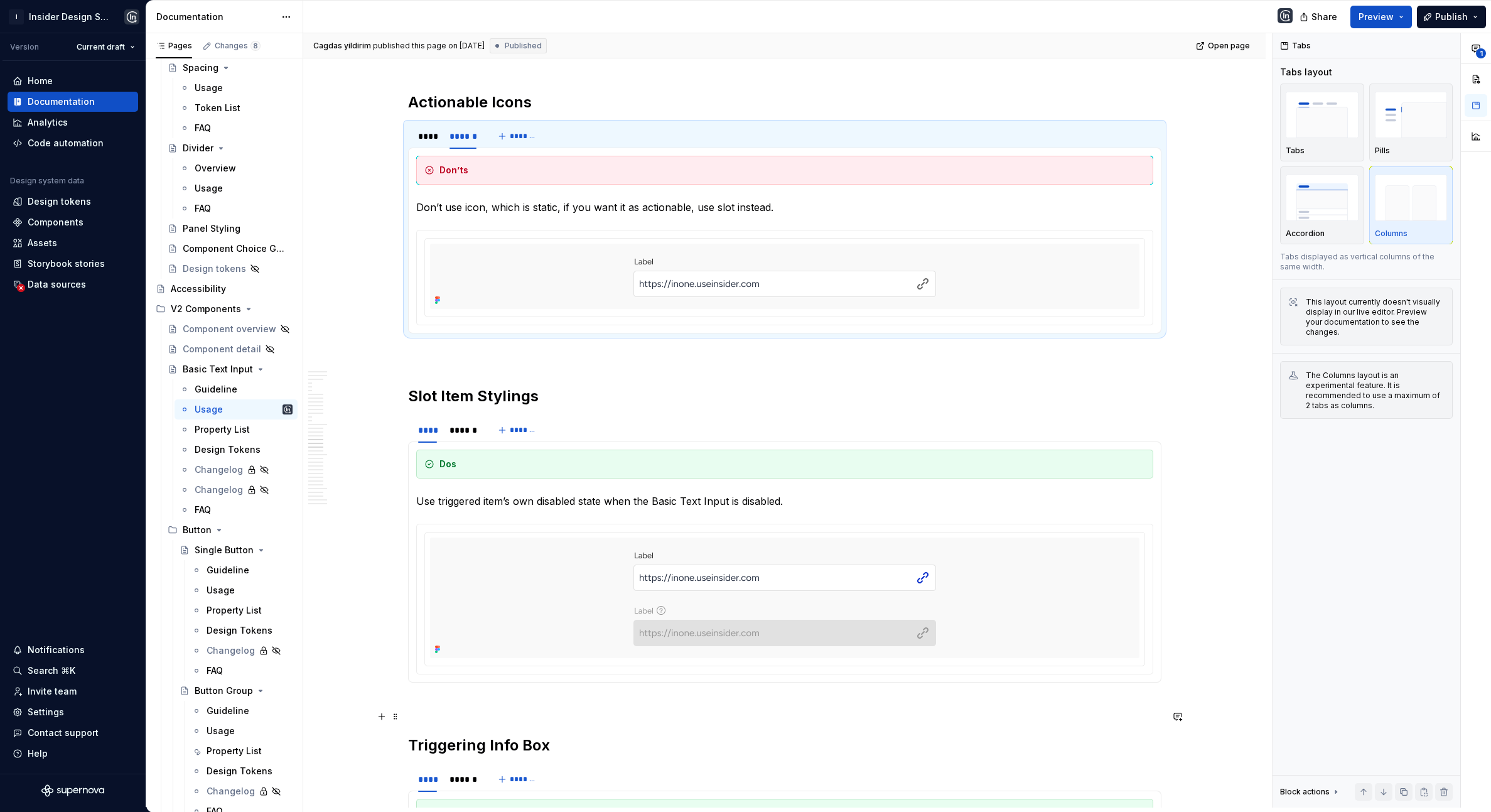
type textarea "*"
